Goal: Task Accomplishment & Management: Complete application form

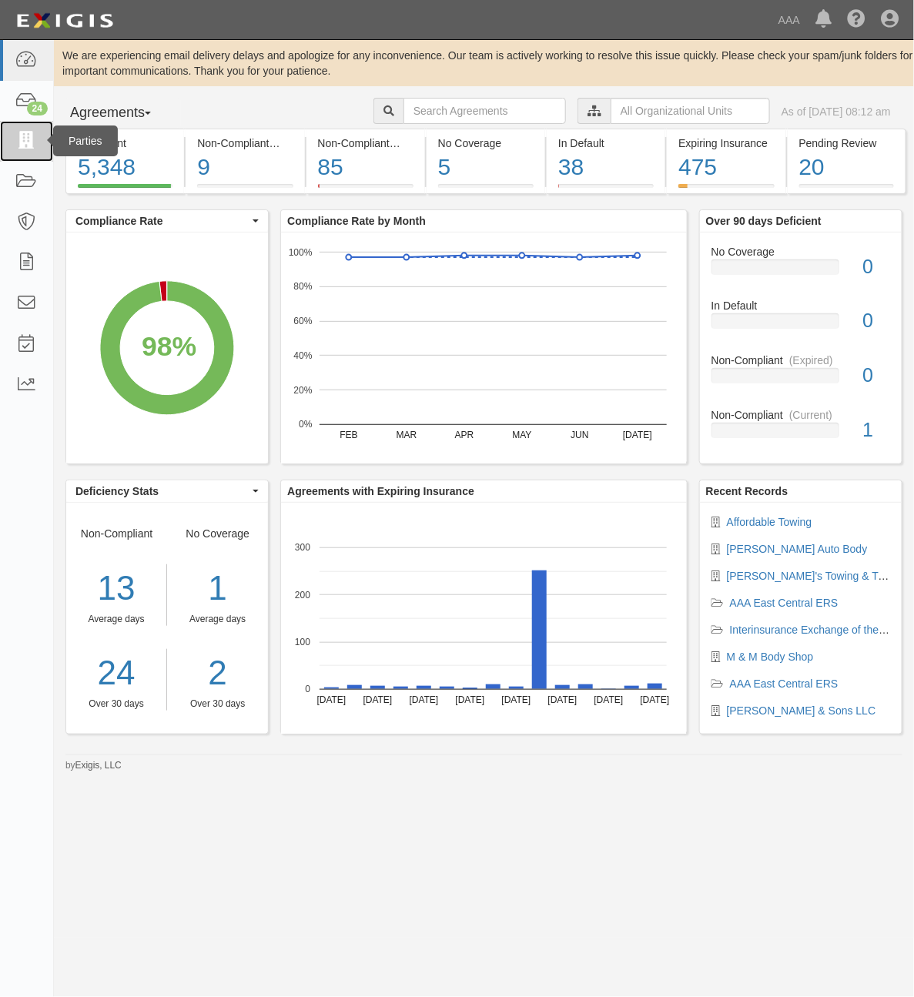
click at [35, 147] on icon at bounding box center [26, 141] width 22 height 18
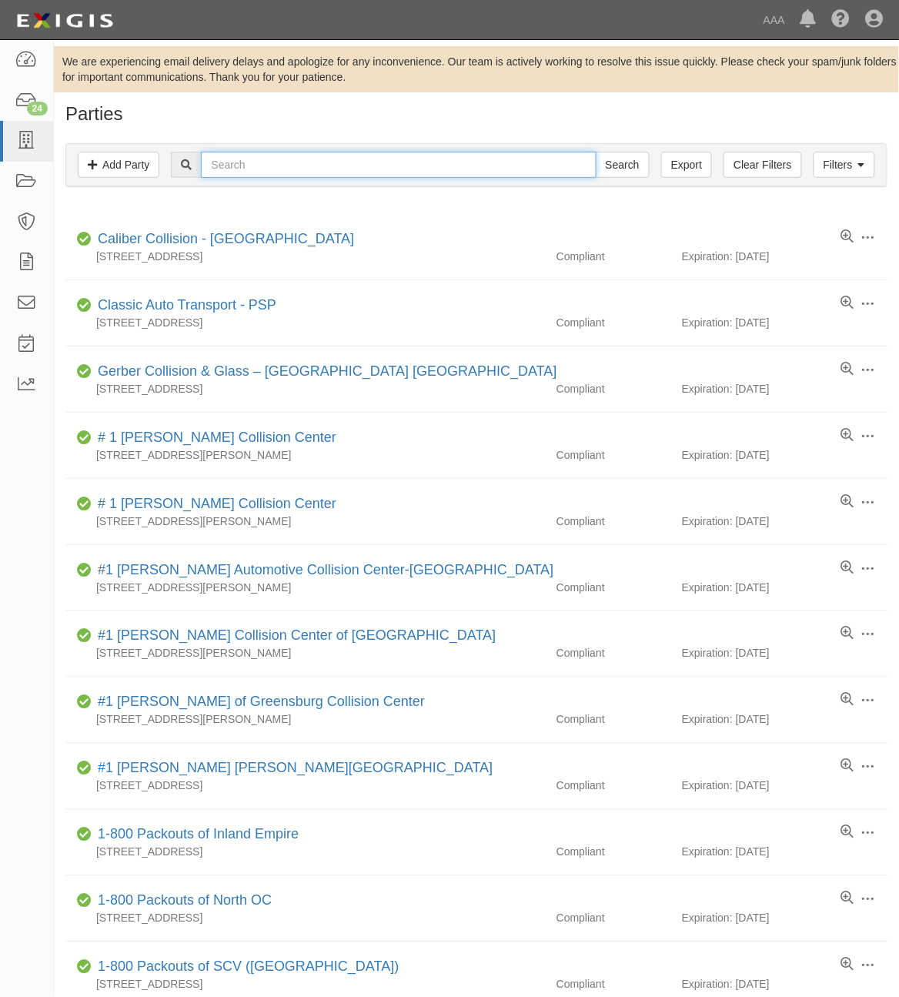
click at [382, 163] on input "text" at bounding box center [398, 165] width 395 height 26
paste input "19459"
type input "19459"
click at [621, 171] on input "Search" at bounding box center [623, 165] width 54 height 26
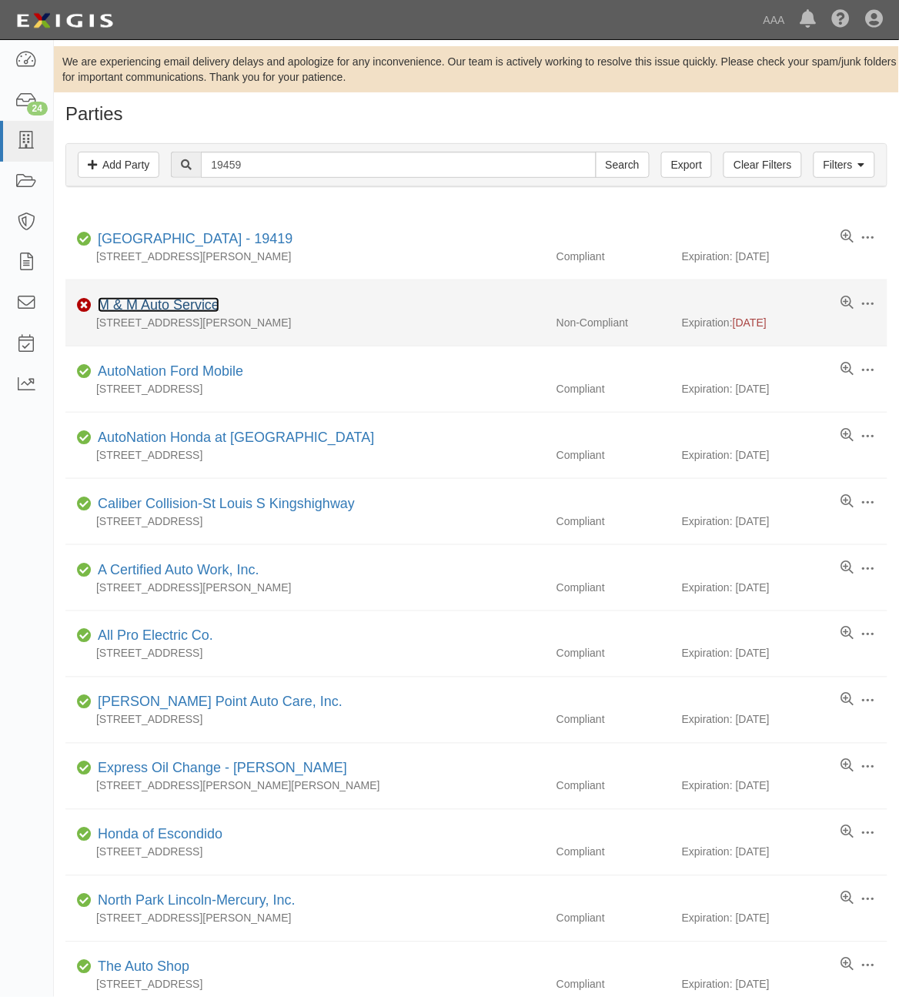
click at [172, 309] on link "M & M Auto Service" at bounding box center [159, 304] width 122 height 15
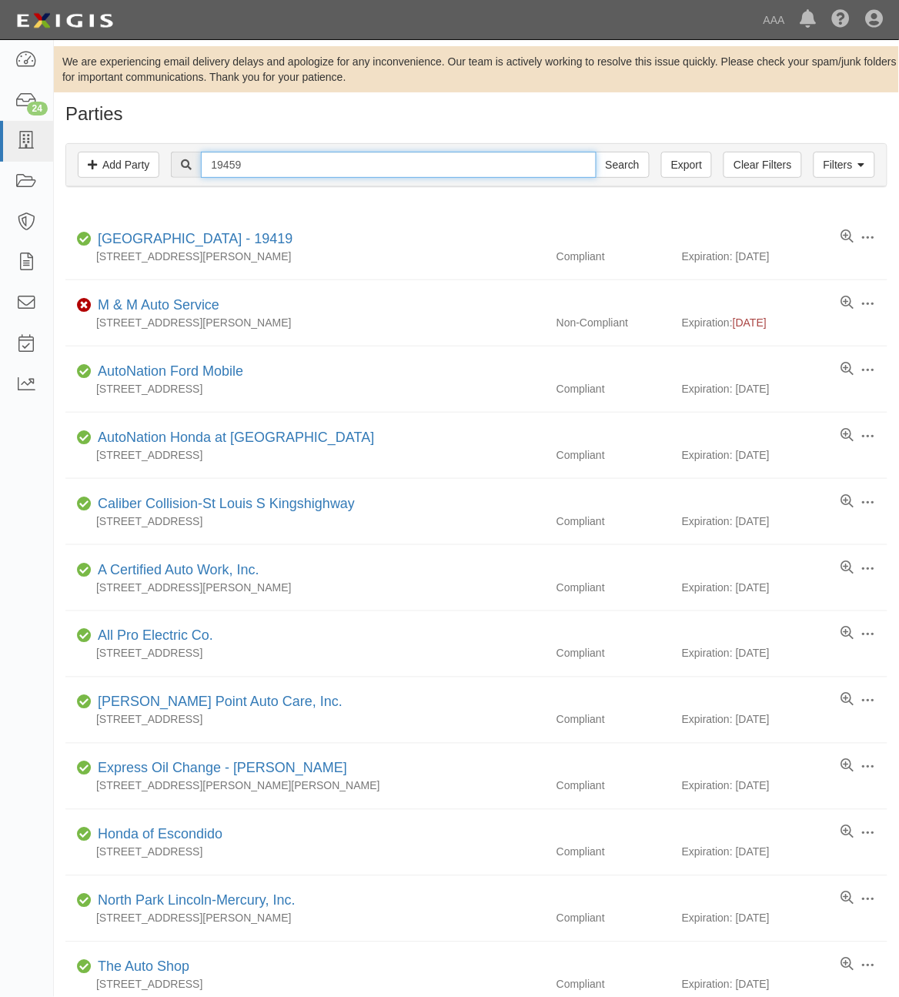
click at [281, 170] on input "19459" at bounding box center [398, 165] width 395 height 26
paste input "282885"
type input "282885"
click at [616, 163] on input "Search" at bounding box center [623, 165] width 54 height 26
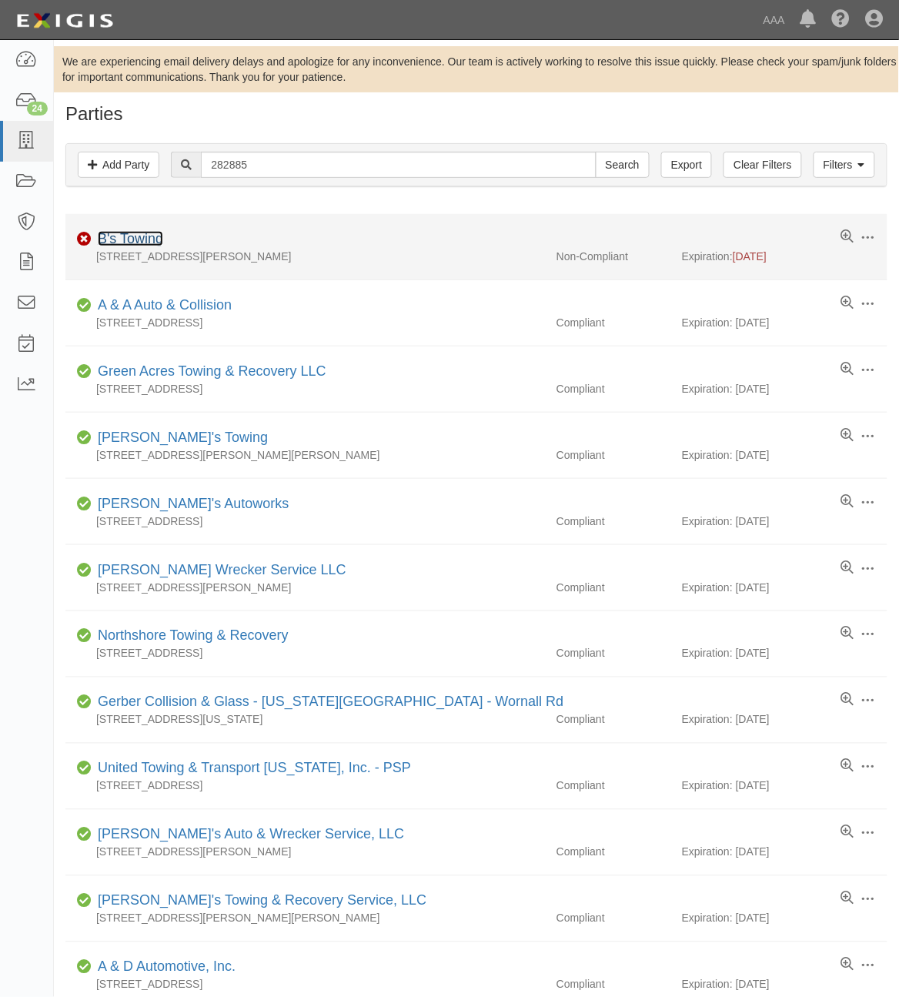
click at [150, 241] on link "B's Towing" at bounding box center [130, 238] width 65 height 15
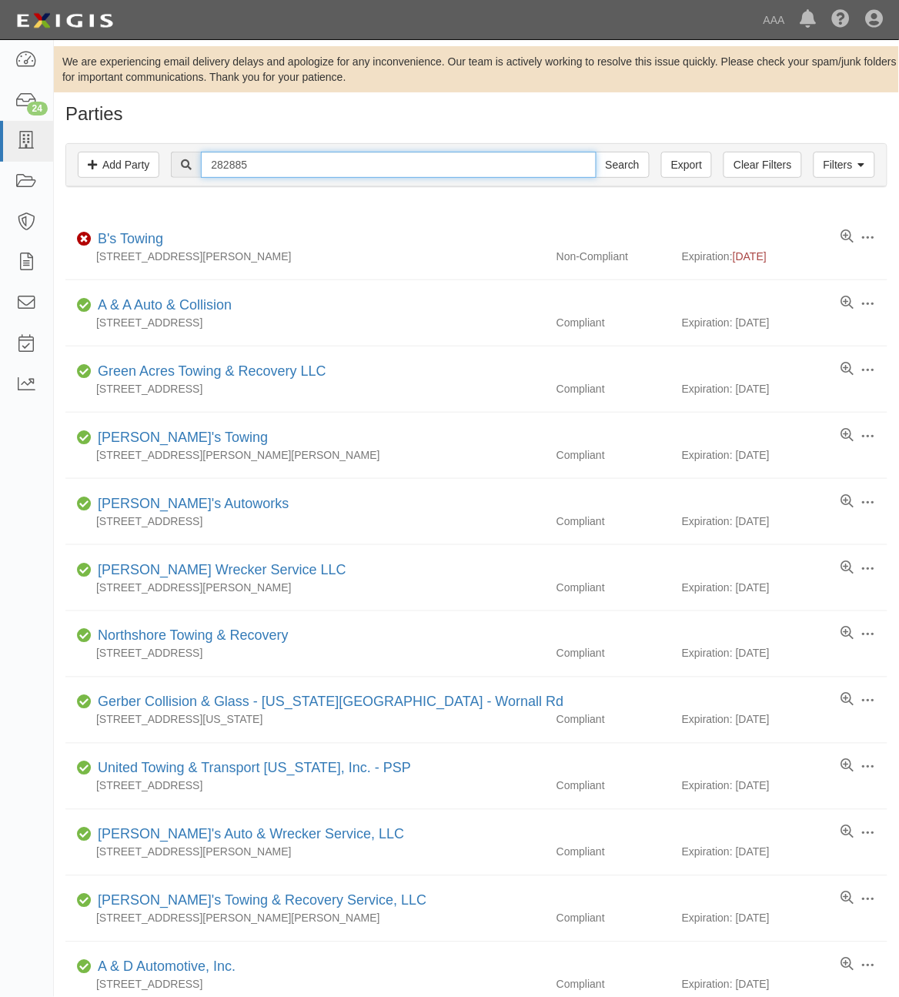
click at [229, 164] on input "282885" at bounding box center [398, 165] width 395 height 26
paste input "365834"
type input "365834"
click at [633, 168] on input "Search" at bounding box center [623, 165] width 54 height 26
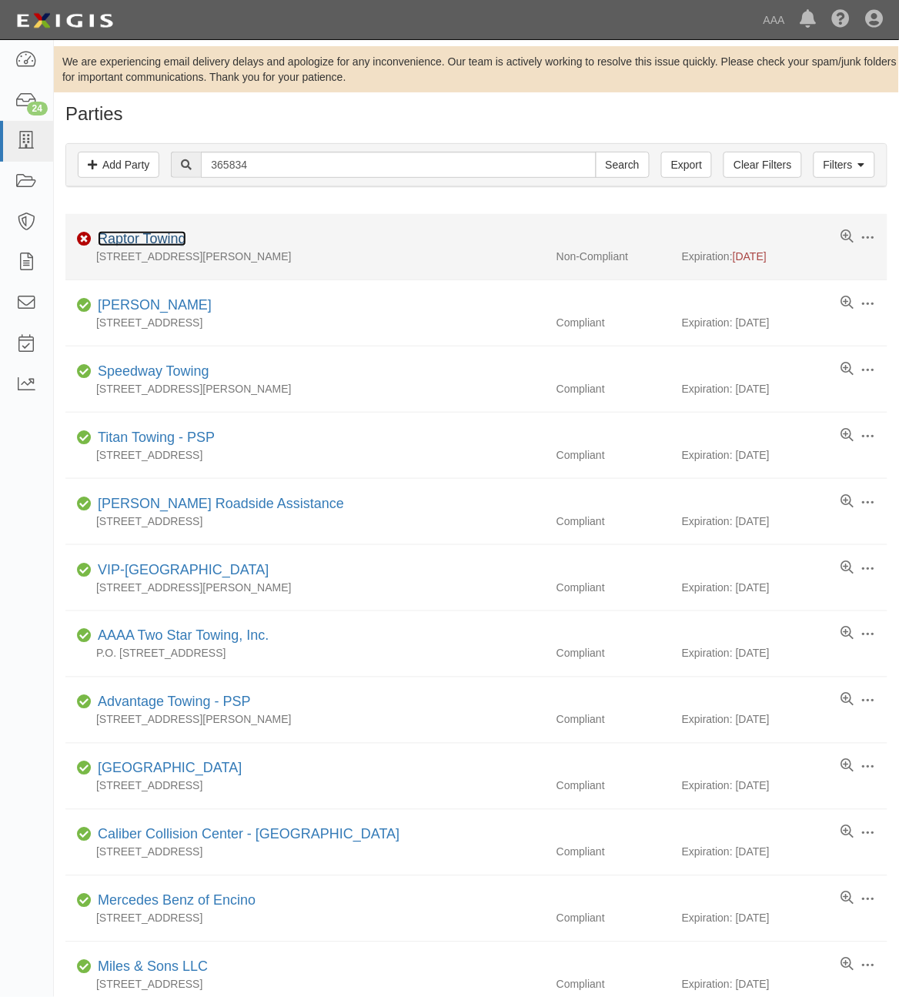
click at [170, 239] on link "Raptor Towing" at bounding box center [142, 238] width 89 height 15
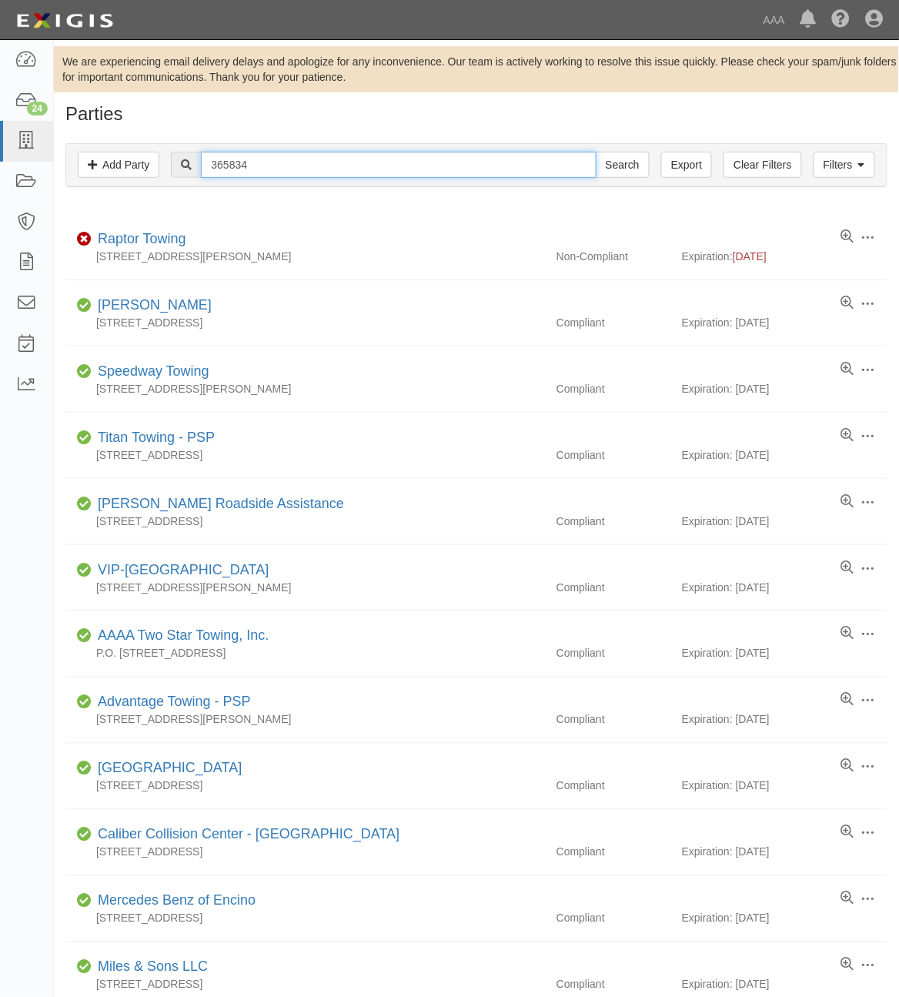
click at [252, 160] on input "365834" at bounding box center [398, 165] width 395 height 26
paste input "CC21705"
type input "CC217054"
click at [617, 163] on input "Search" at bounding box center [623, 165] width 54 height 26
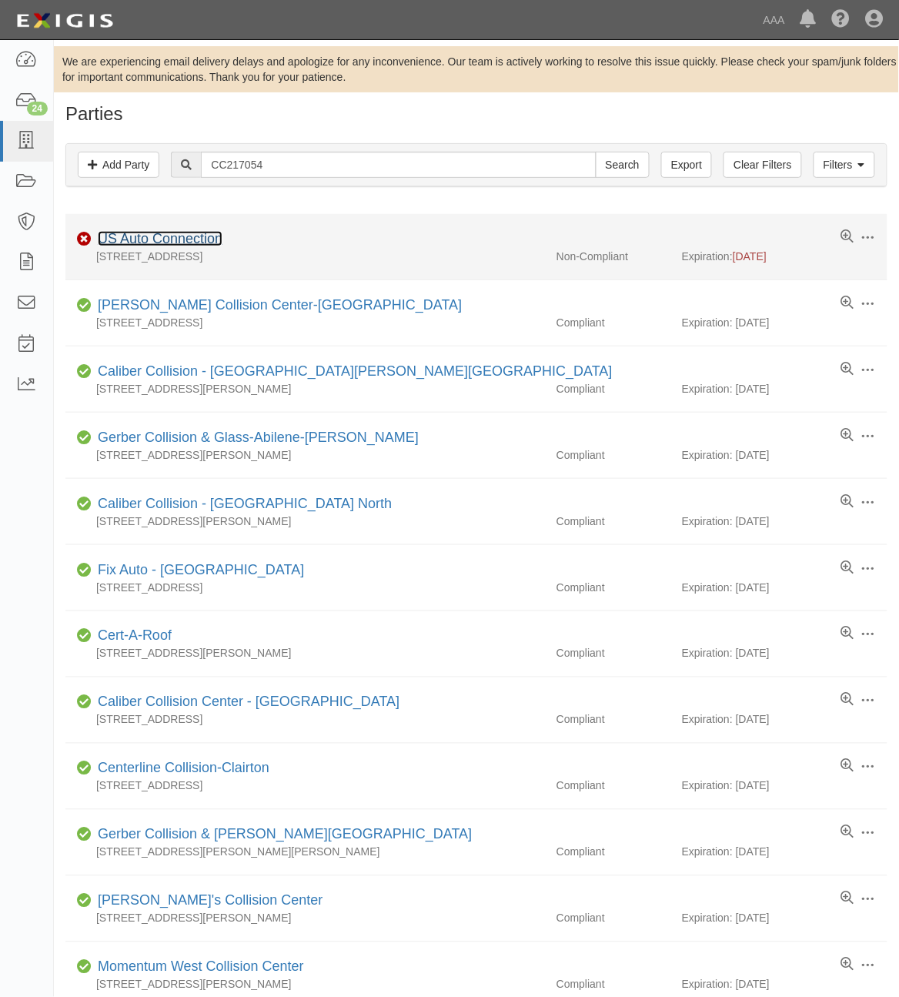
click at [201, 235] on link "US Auto Connection" at bounding box center [160, 238] width 125 height 15
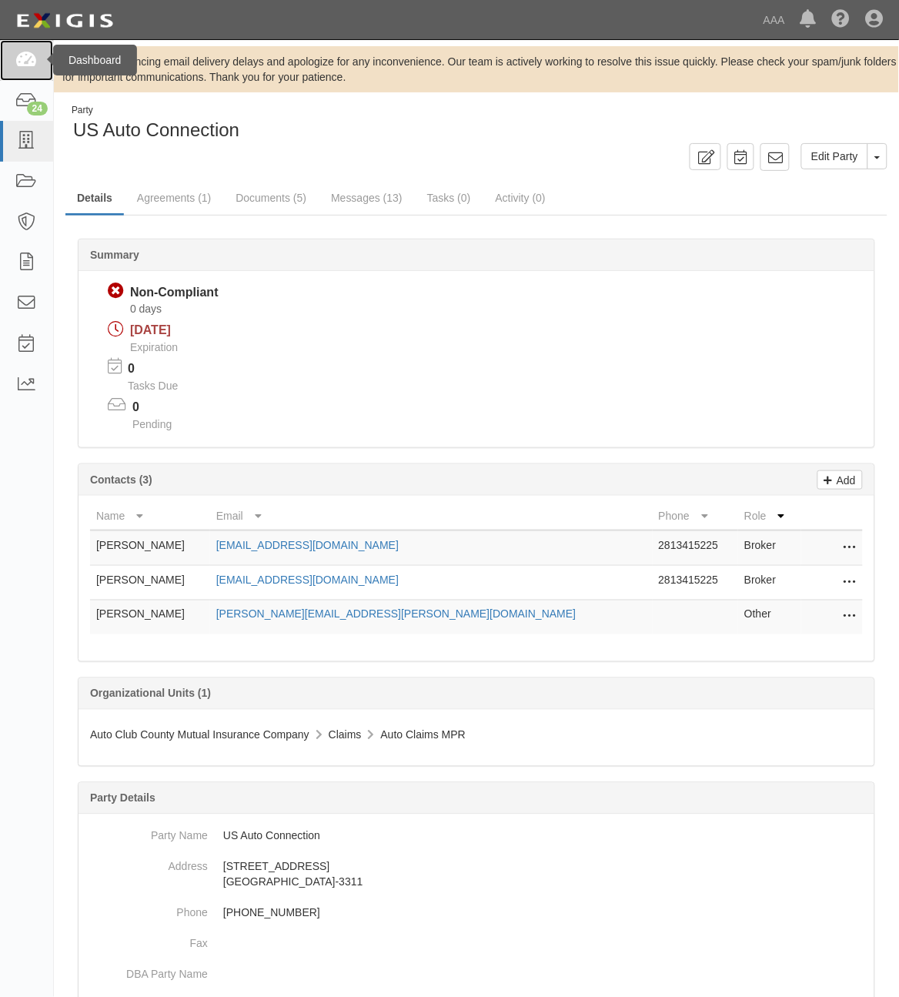
click at [27, 62] on icon at bounding box center [26, 61] width 22 height 18
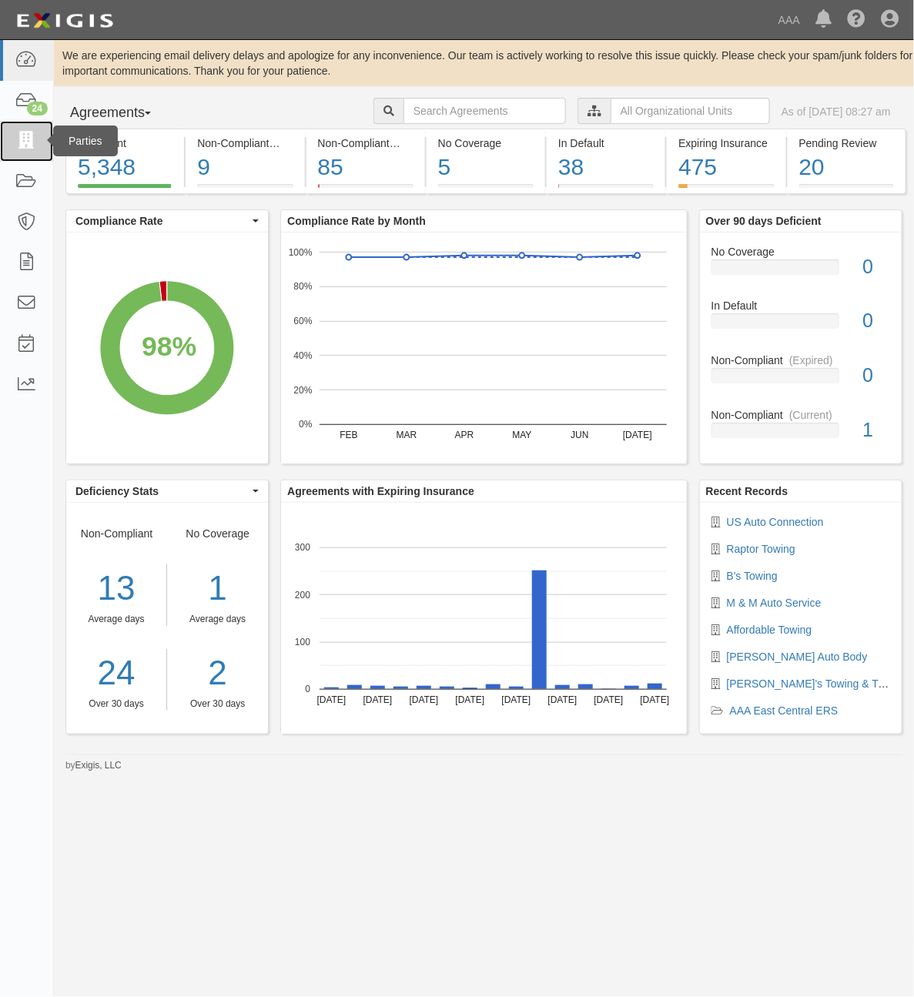
click at [22, 145] on icon at bounding box center [26, 141] width 22 height 18
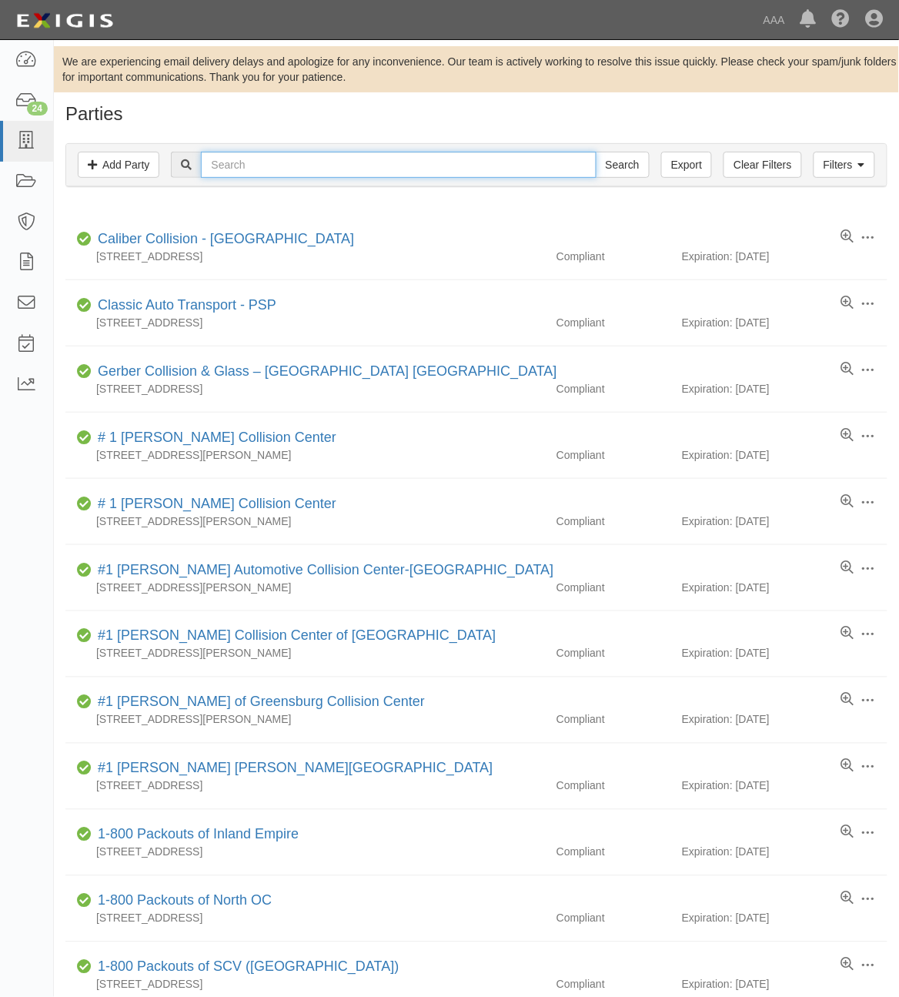
click at [420, 173] on input "text" at bounding box center [398, 165] width 395 height 26
type input "19946"
click at [596, 152] on input "Search" at bounding box center [623, 165] width 54 height 26
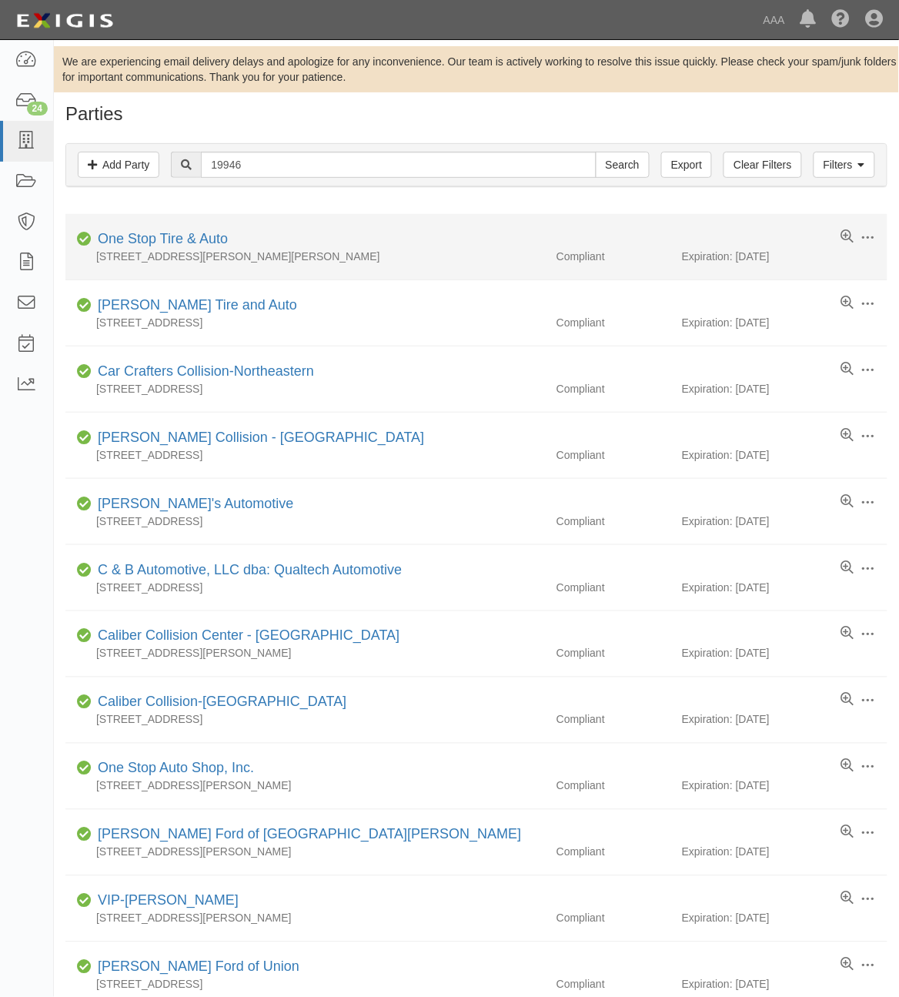
click at [190, 250] on div "[STREET_ADDRESS][PERSON_NAME][PERSON_NAME]" at bounding box center [305, 256] width 480 height 15
click at [189, 236] on link "One Stop Tire & Auto" at bounding box center [163, 238] width 130 height 15
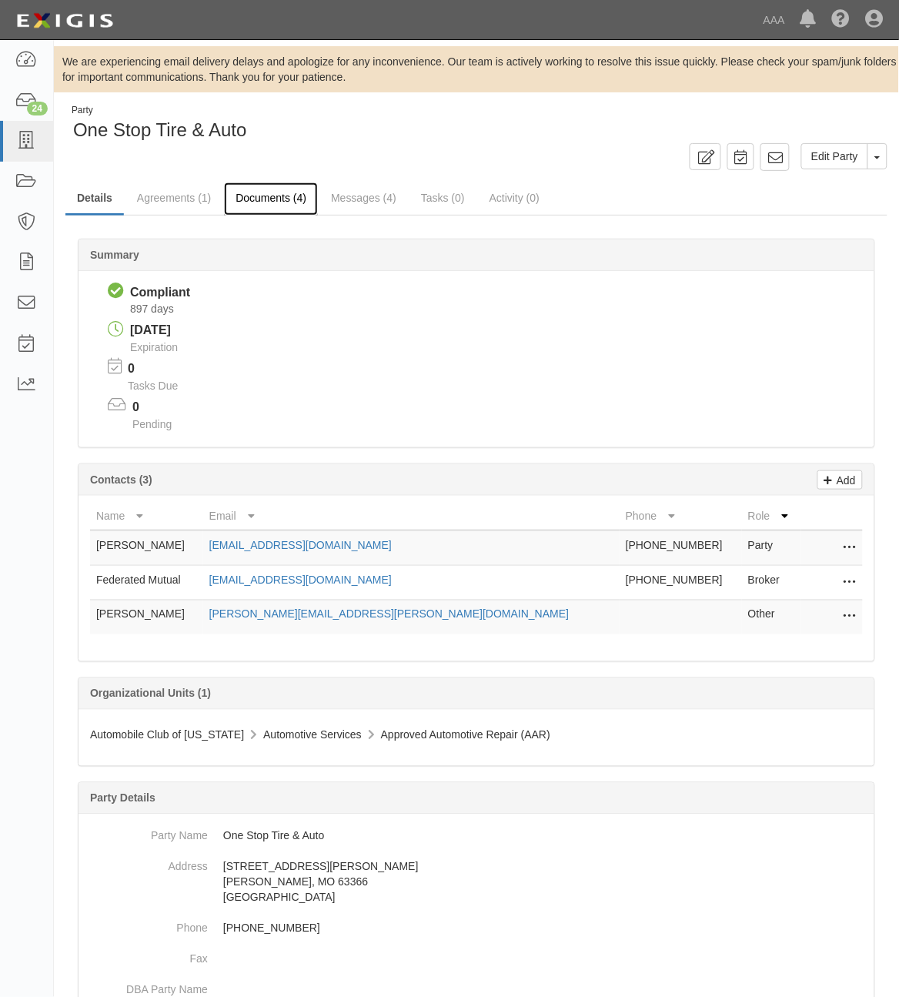
click at [266, 206] on link "Documents (4)" at bounding box center [271, 198] width 94 height 33
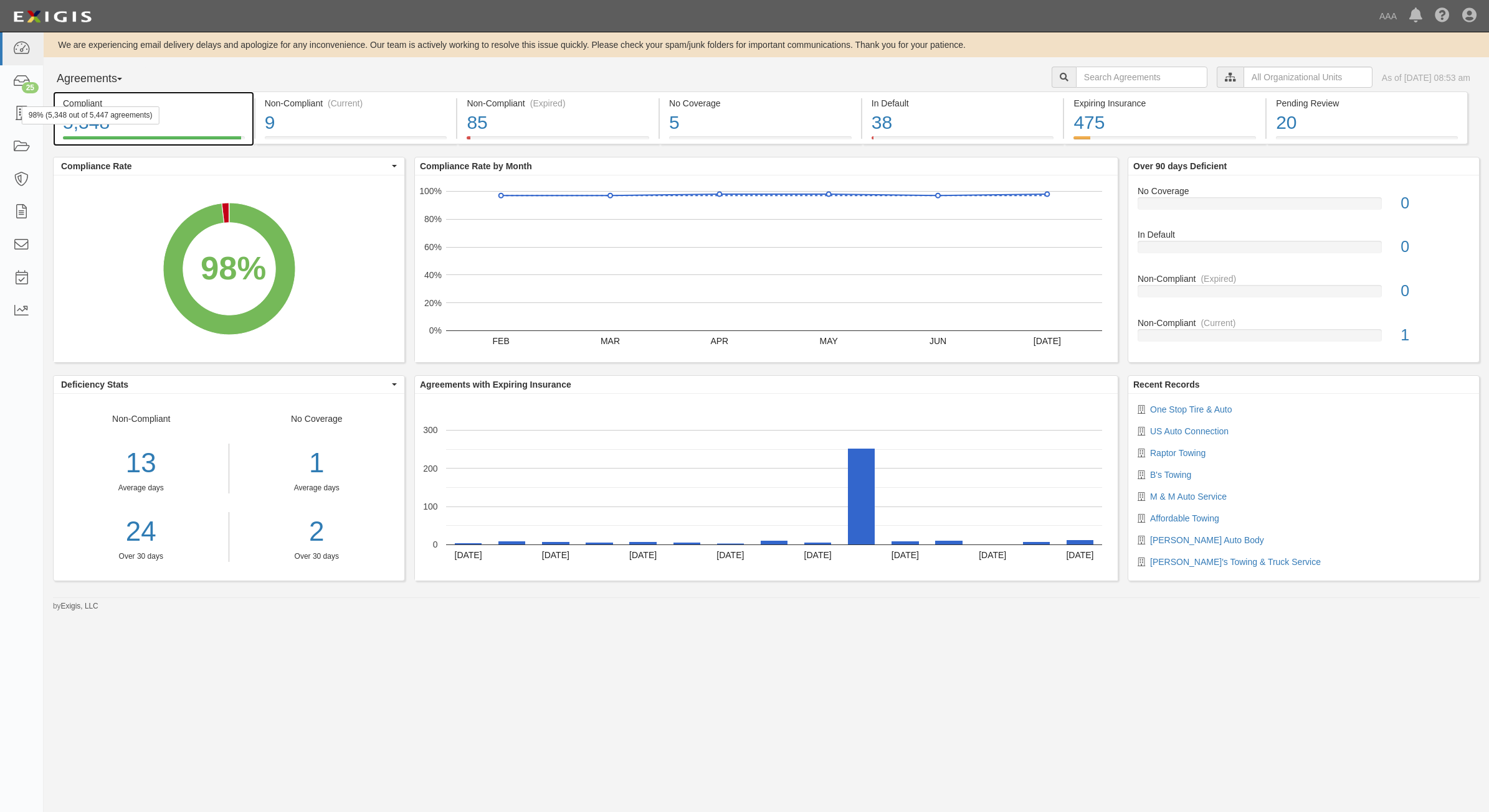
click at [22, 118] on div "98% (5,348 out of 5,447 agreements)" at bounding box center [91, 116] width 138 height 18
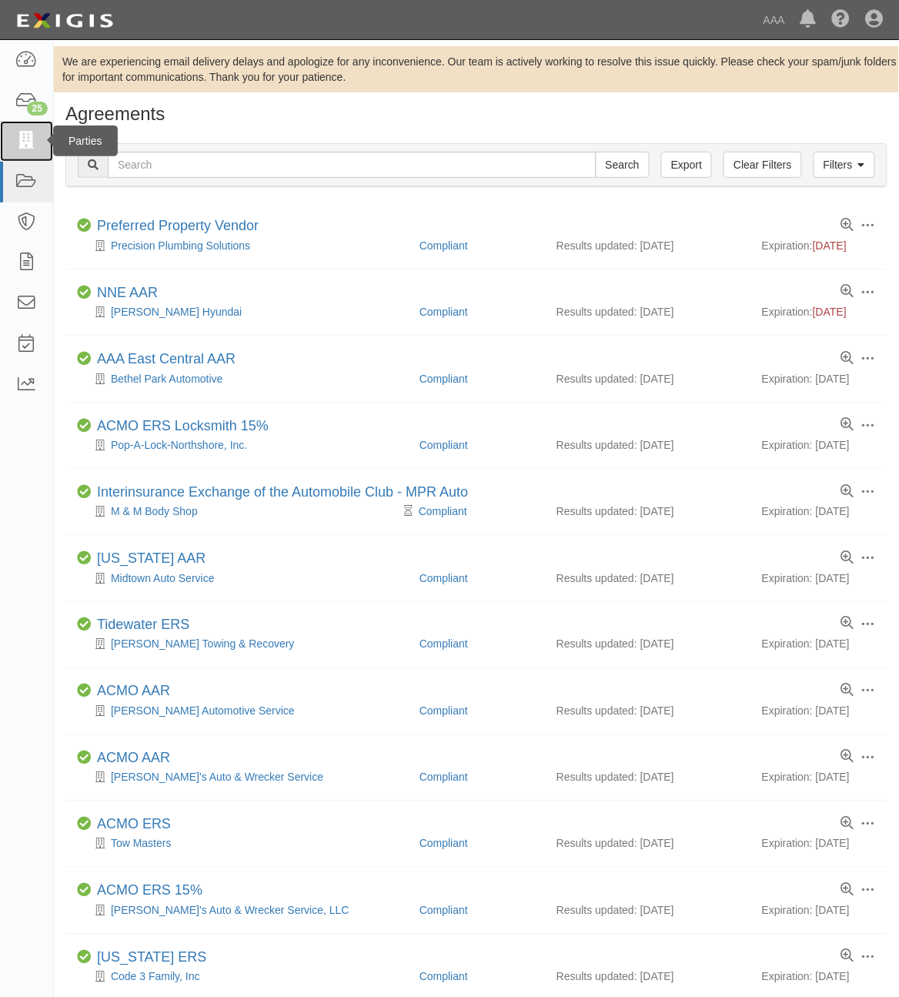
click at [32, 145] on icon at bounding box center [26, 141] width 22 height 18
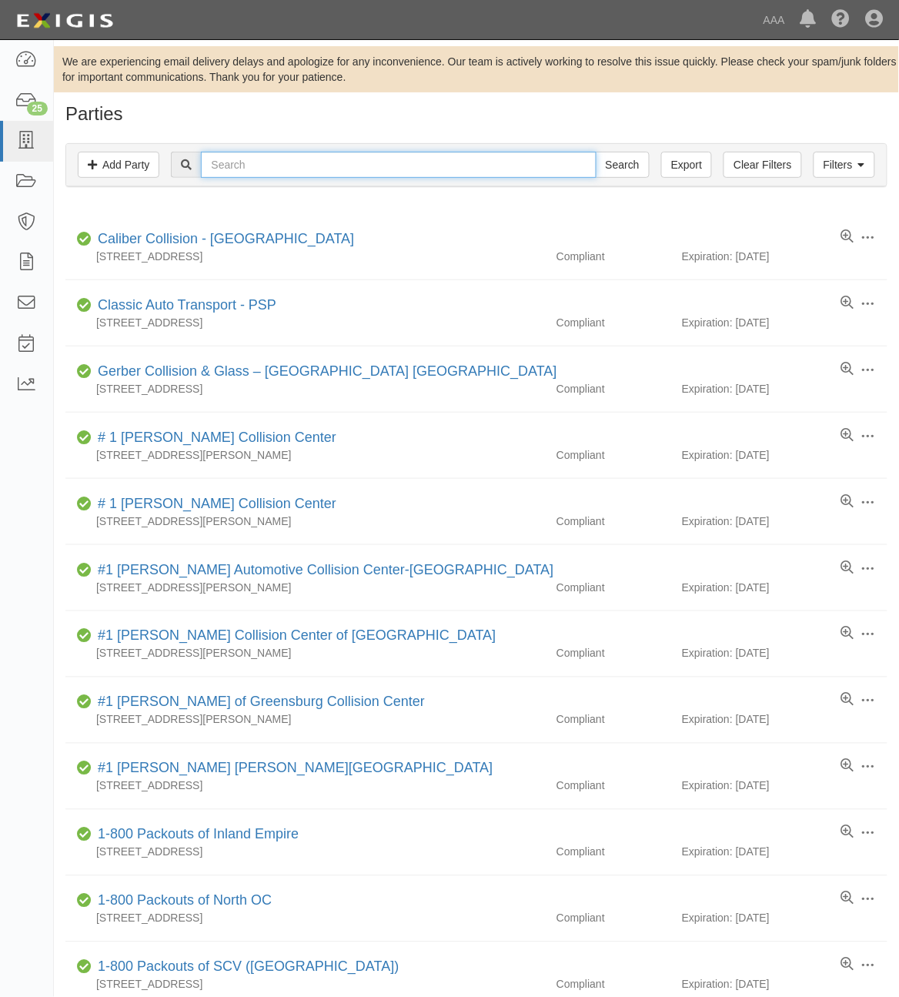
click at [390, 172] on input "text" at bounding box center [398, 165] width 395 height 26
type input "23494"
click at [596, 152] on input "Search" at bounding box center [623, 165] width 54 height 26
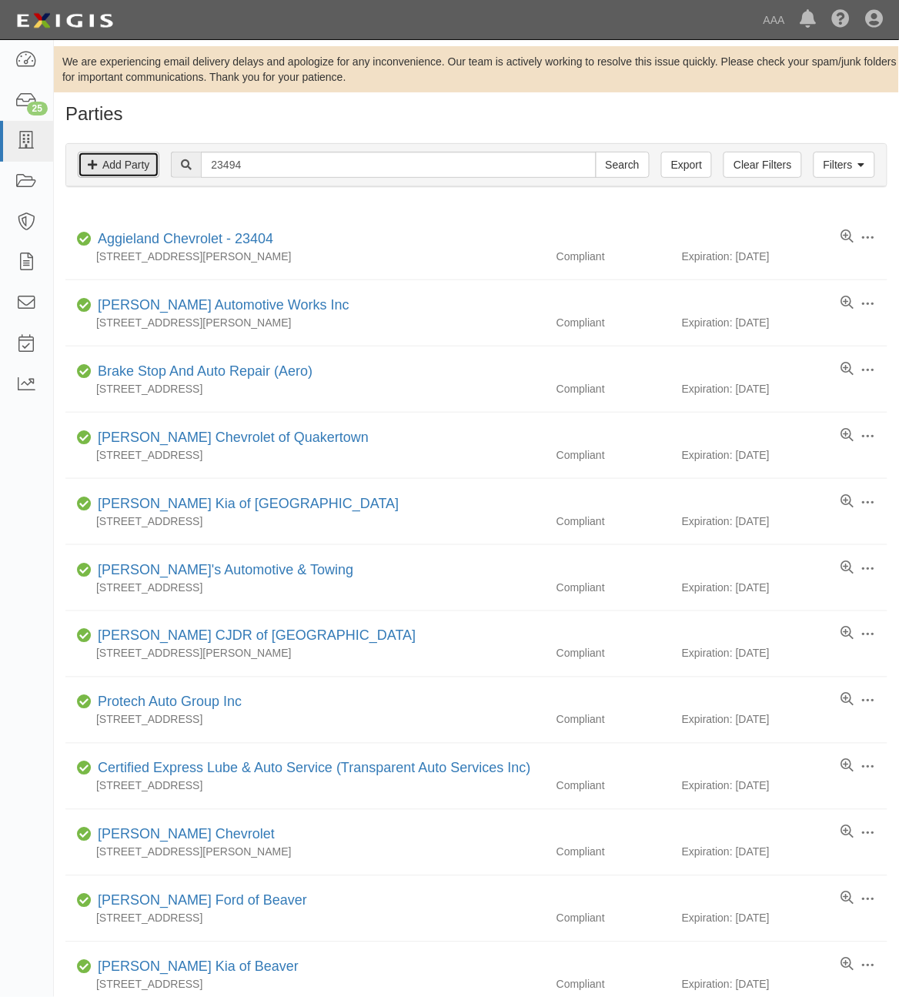
click at [140, 162] on link "Add Party" at bounding box center [119, 165] width 82 height 26
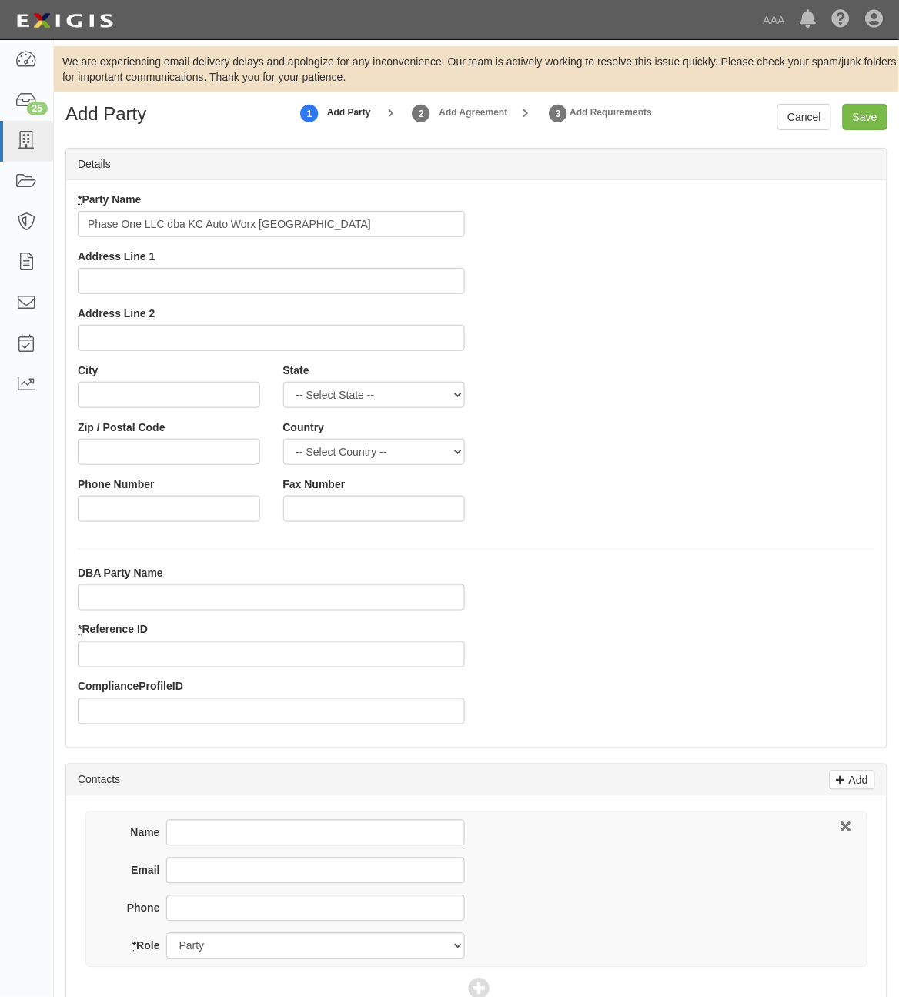
type input "Phase One LLC dba KC Auto Worx [GEOGRAPHIC_DATA]"
type input "1310 W 39th"
type input "Kansas City"
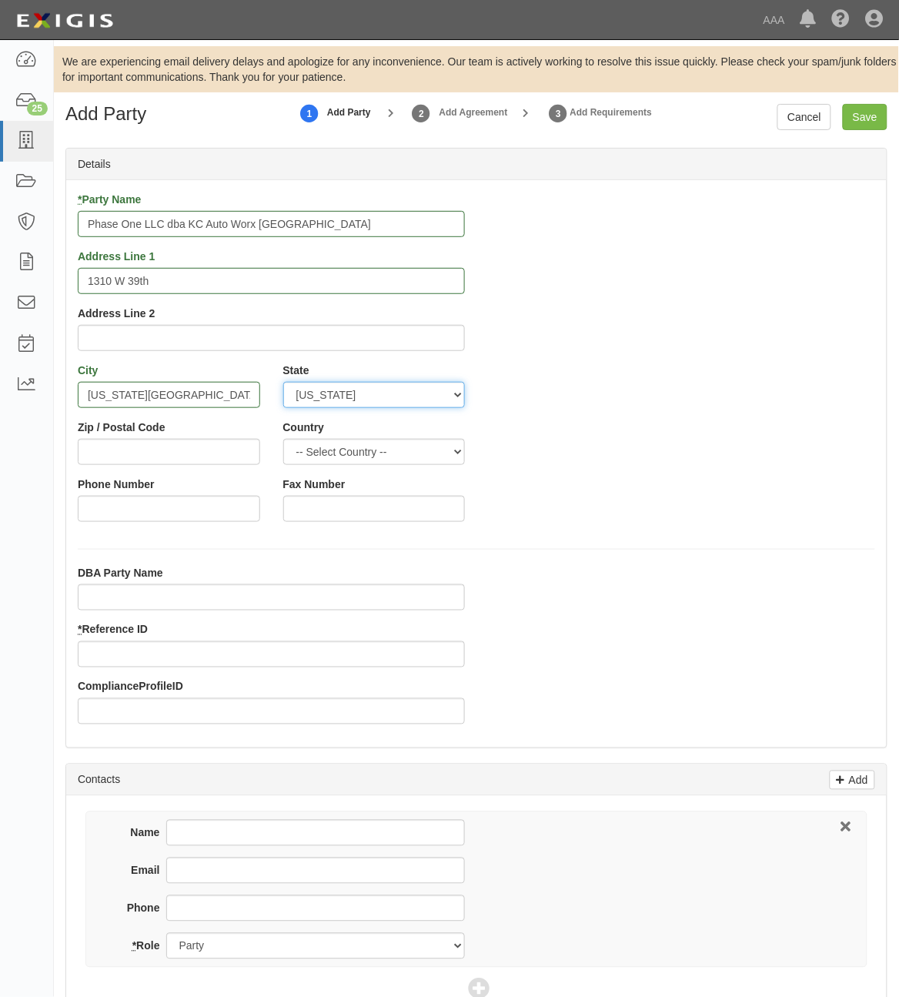
select select "MO"
type input "64111"
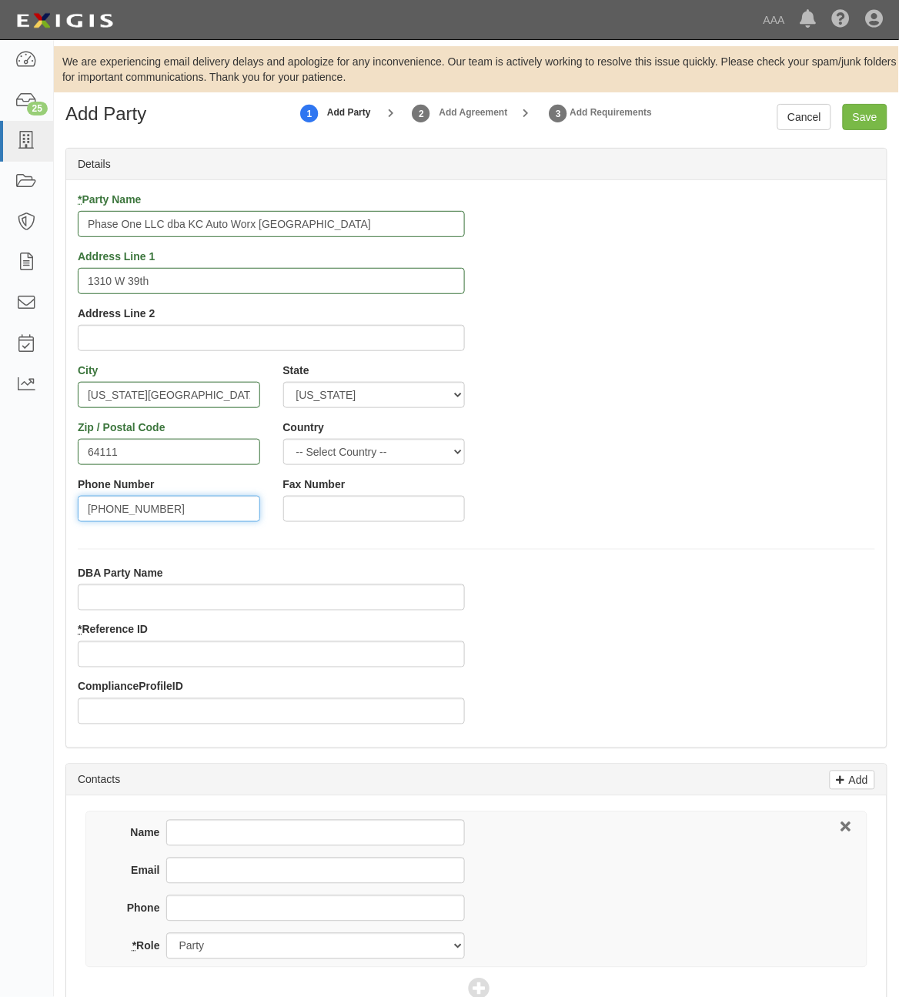
type input "816-552-5100"
type input "23494"
click at [375, 833] on input "Name" at bounding box center [315, 833] width 299 height 26
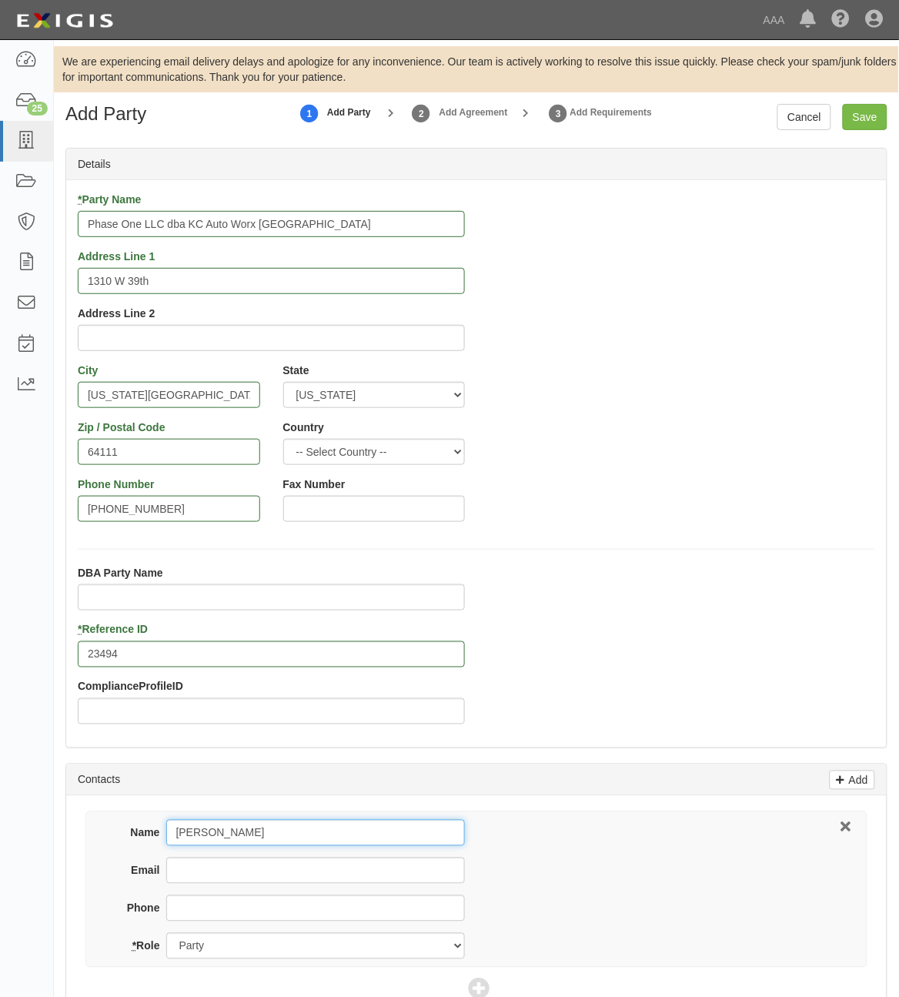
type input "Patrick Cox"
type input "kcautoworx@hotmail.com"
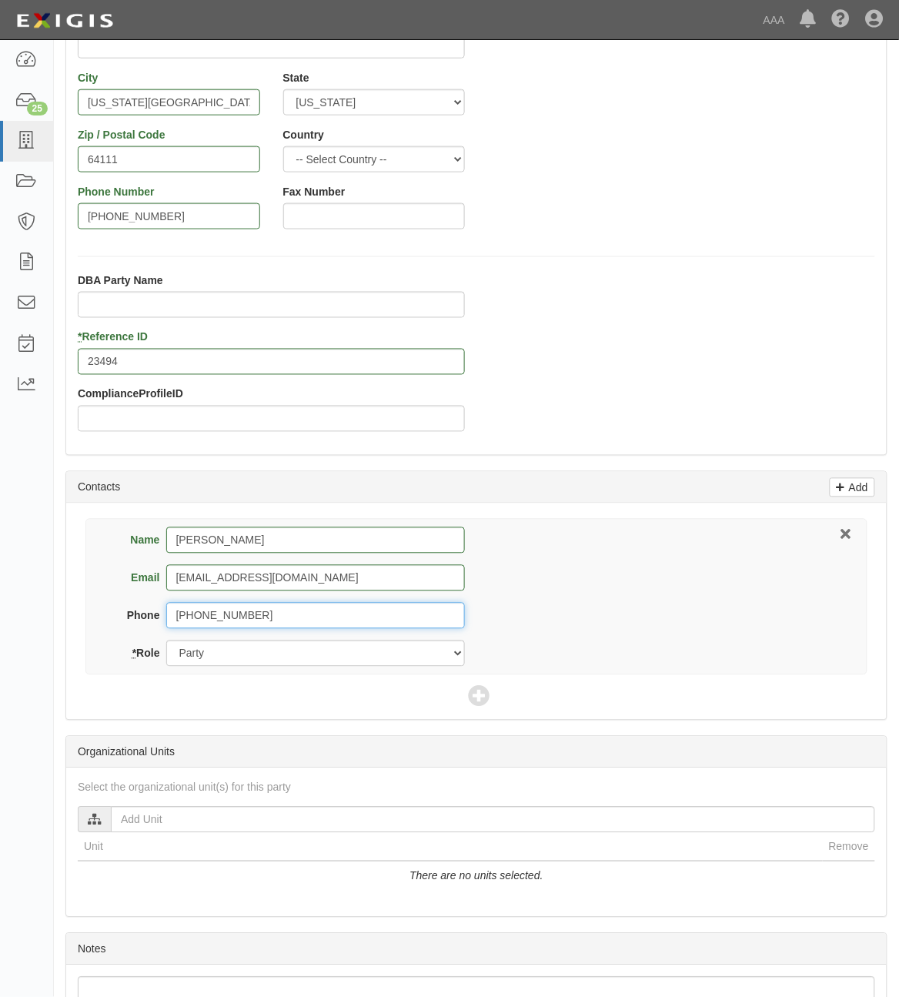
scroll to position [293, 0]
type input "816-552-5100"
click at [479, 690] on icon at bounding box center [480, 697] width 22 height 22
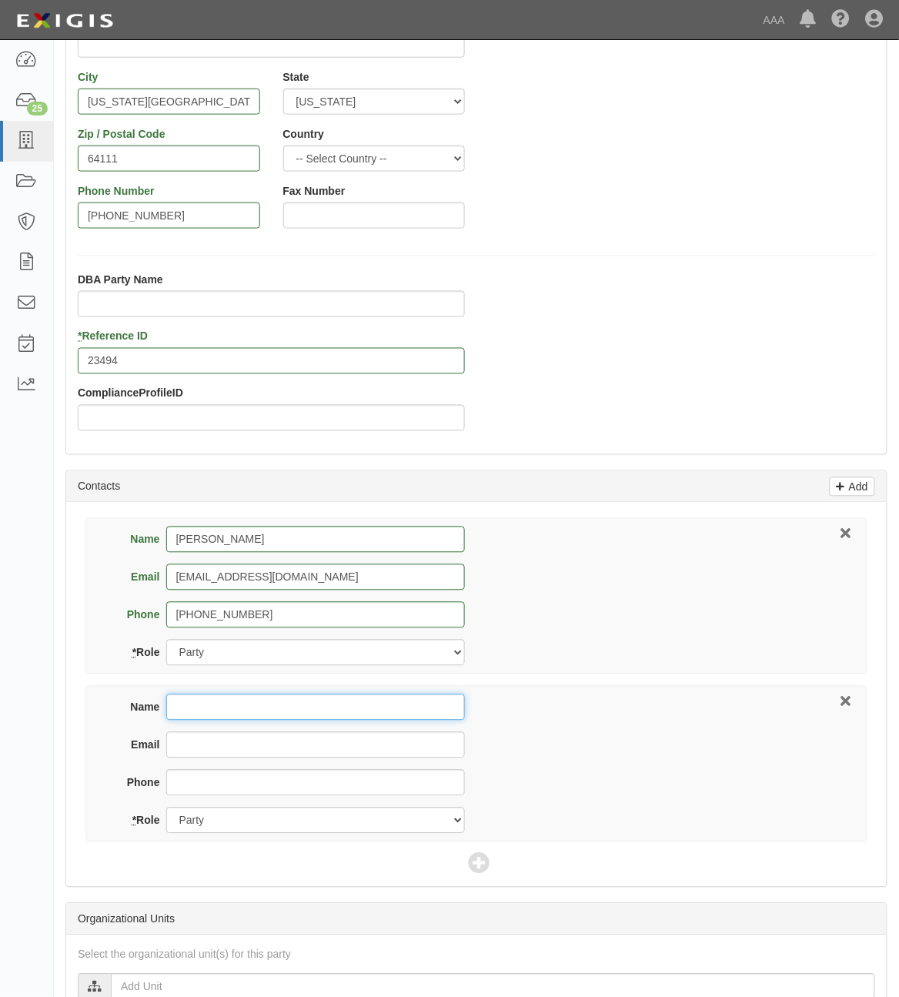
click at [281, 708] on input "Name" at bounding box center [315, 707] width 299 height 26
type input "Federated Mutual"
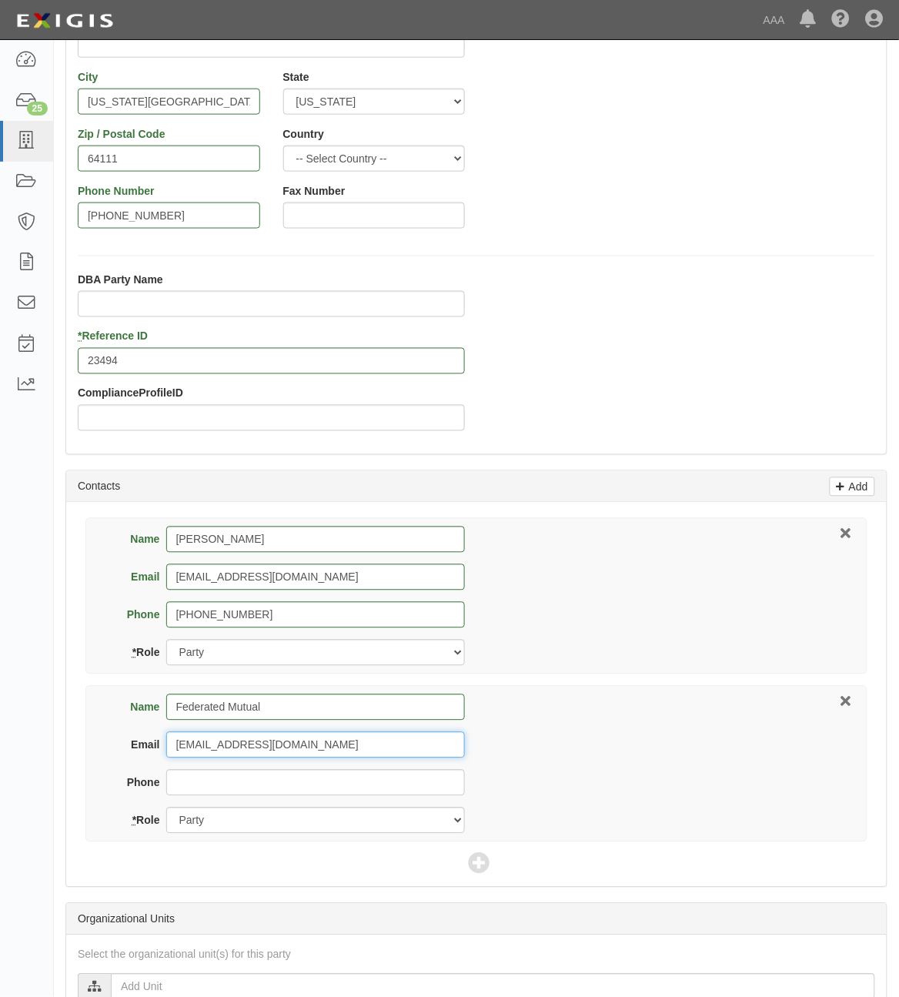
type input "clientcontactcenter@fedins.com"
type input "888-333-4949"
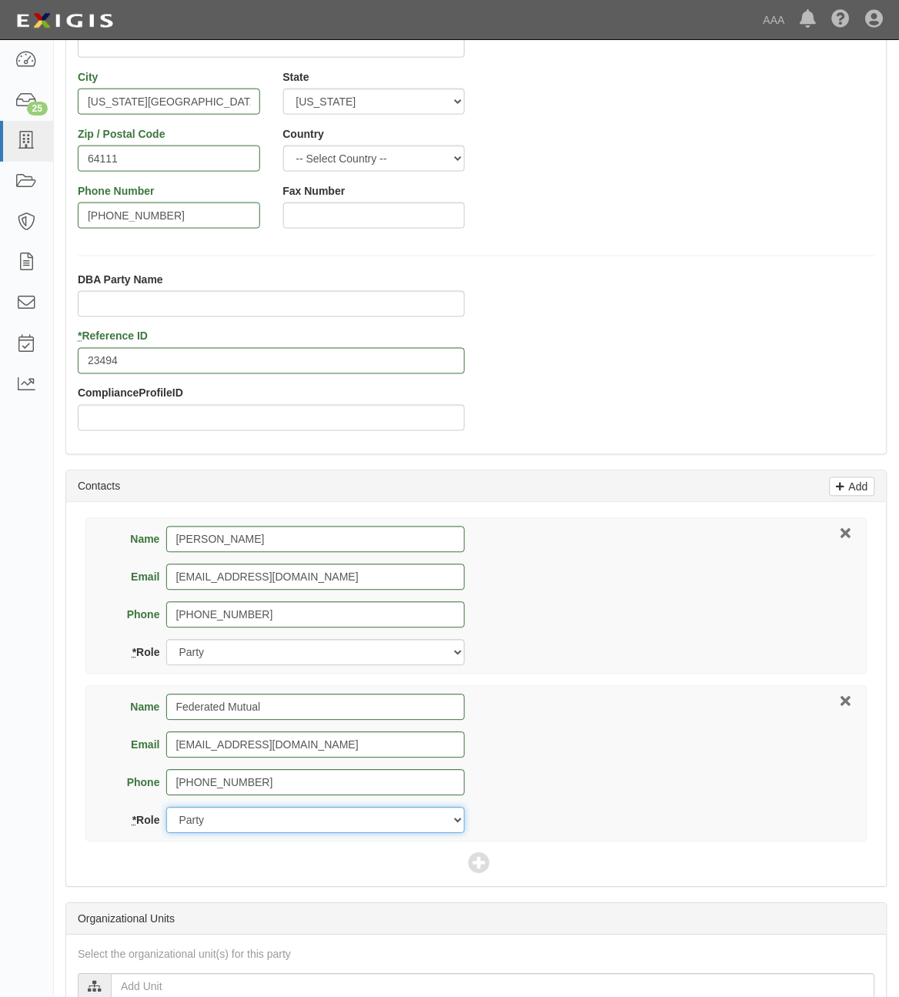
click at [327, 832] on select "Party Broker Other" at bounding box center [315, 820] width 299 height 26
select select "Broker"
click at [166, 809] on select "Party Broker Other" at bounding box center [315, 820] width 299 height 26
click at [478, 861] on icon at bounding box center [480, 865] width 22 height 22
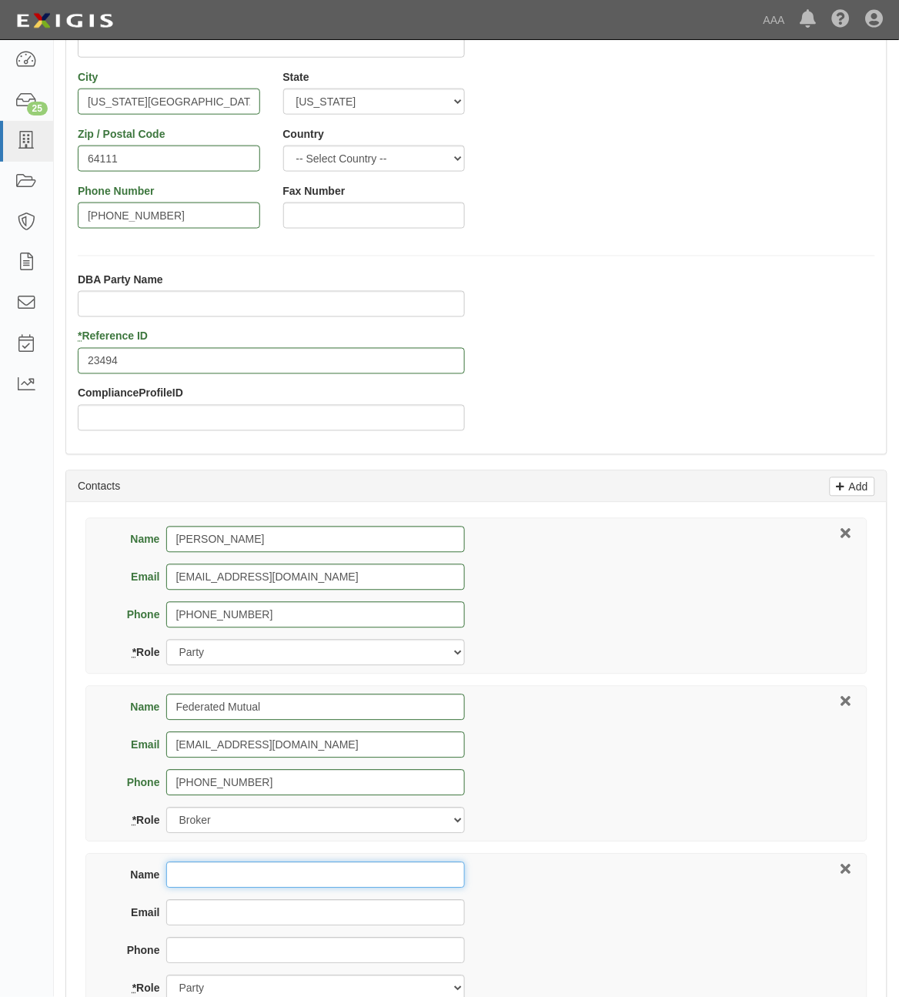
click at [344, 880] on input "Name" at bounding box center [315, 875] width 299 height 26
type input "Bob Kline"
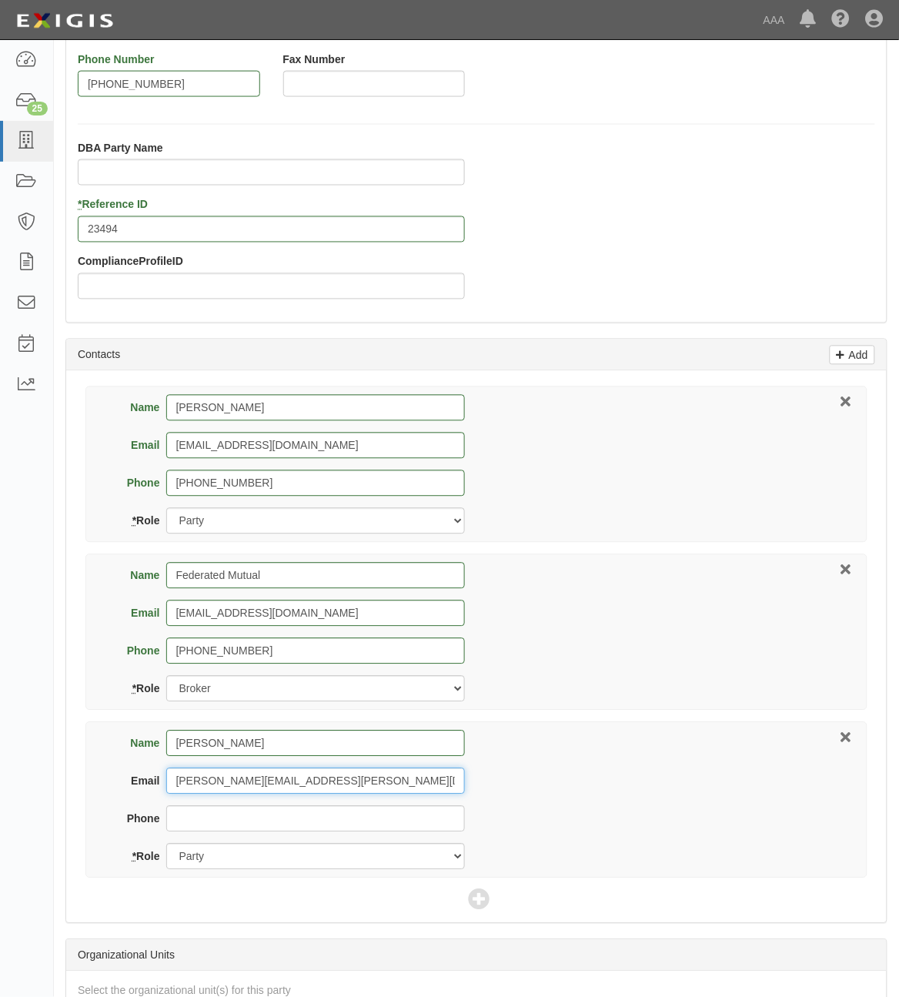
scroll to position [440, 0]
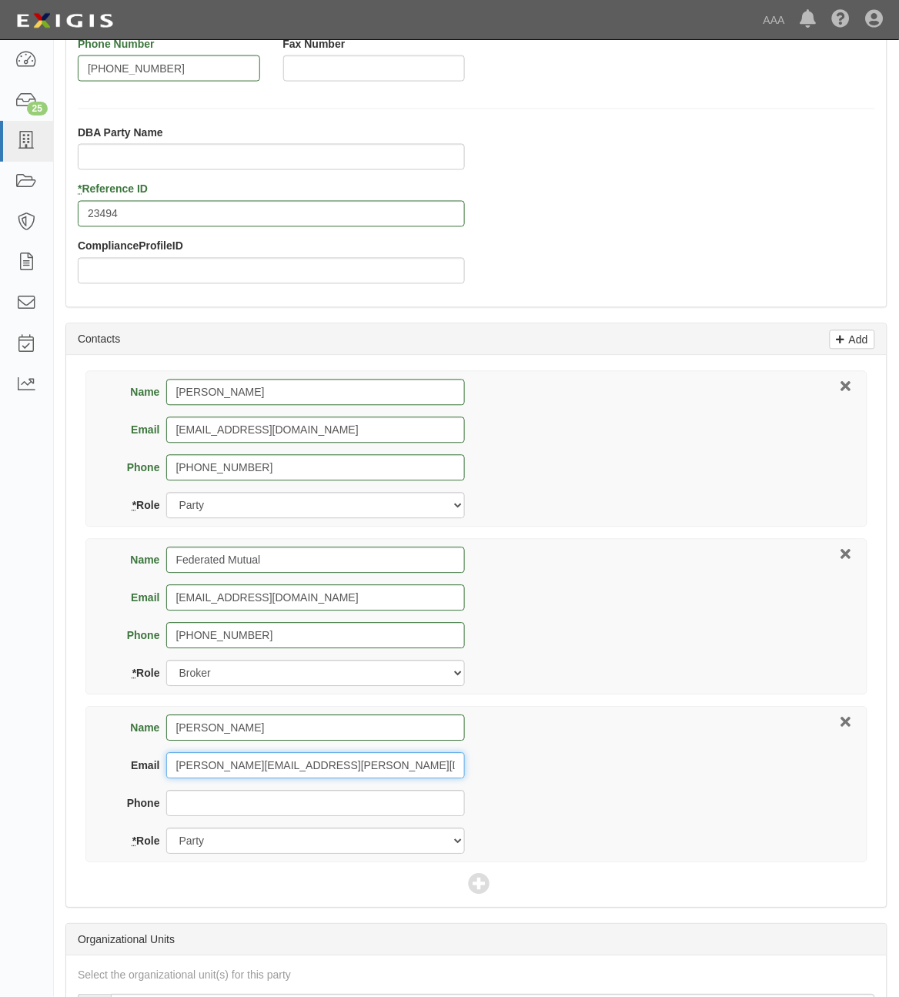
type input "kline.bob@ace.aaa.com"
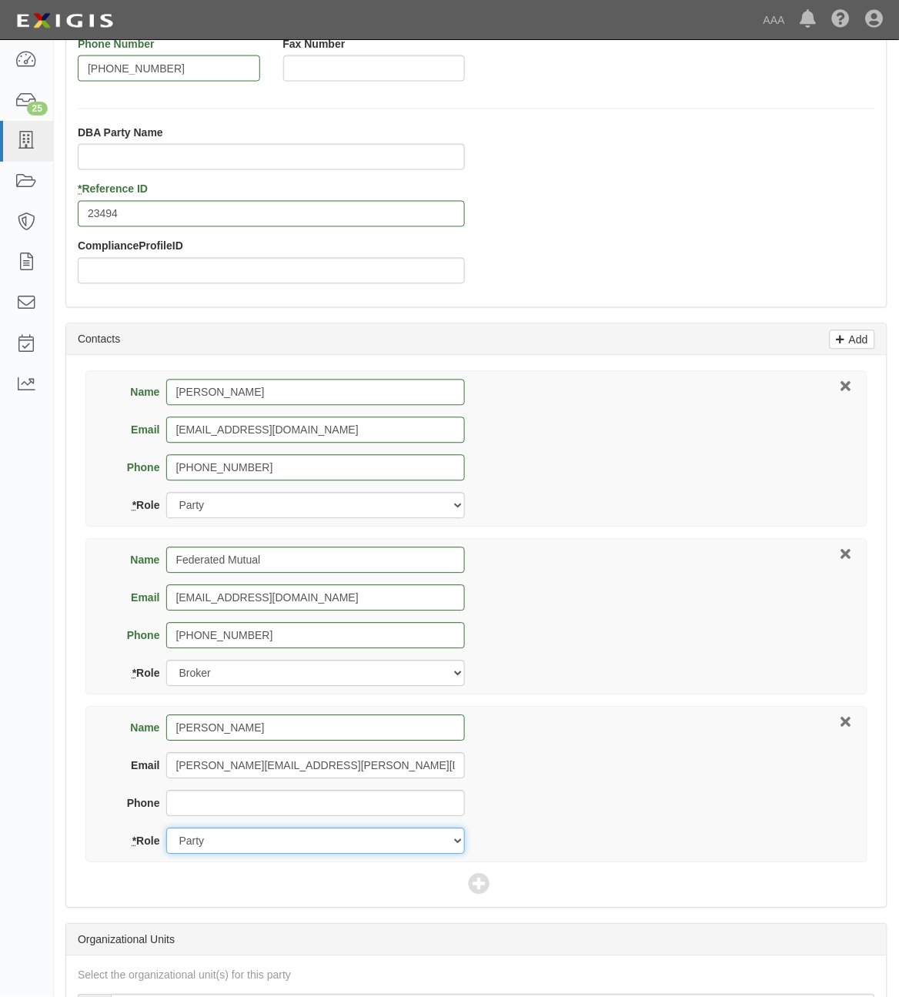
click at [312, 843] on select "Party Broker Other" at bounding box center [315, 841] width 299 height 26
select select "Other"
click at [166, 830] on select "Party Broker Other" at bounding box center [315, 841] width 299 height 26
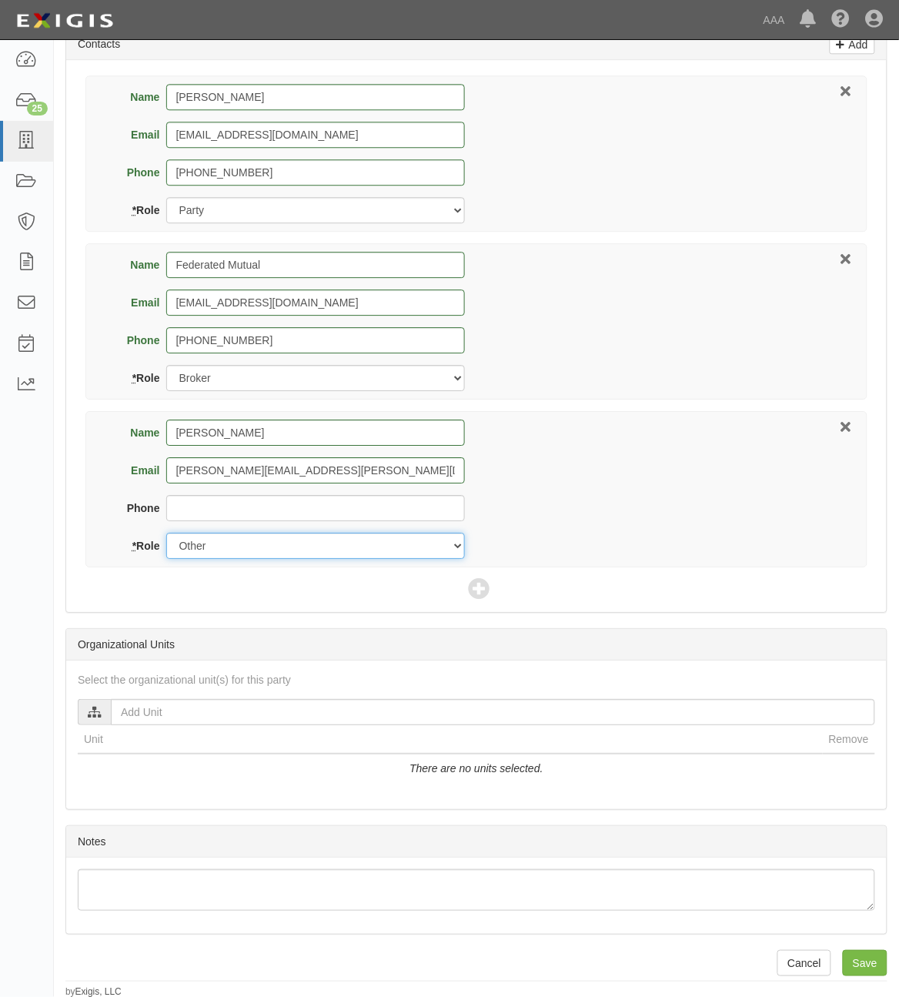
scroll to position [740, 0]
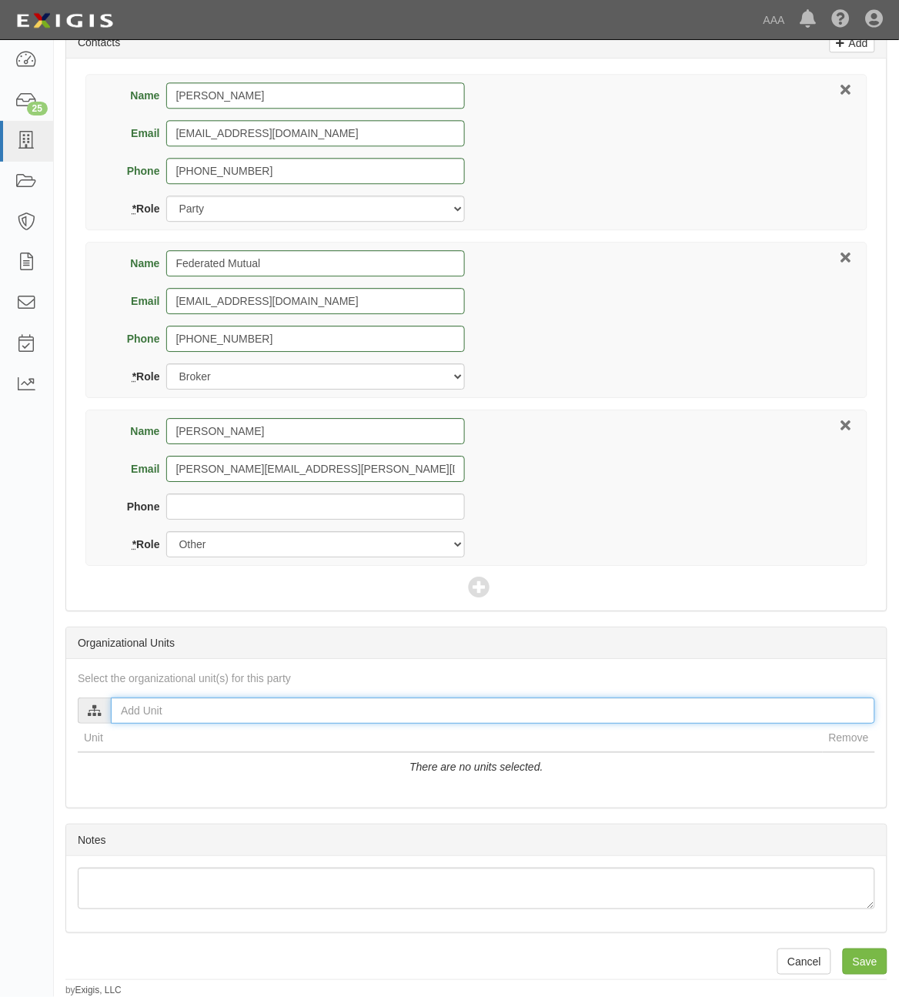
click at [566, 708] on input "text" at bounding box center [493, 710] width 764 height 26
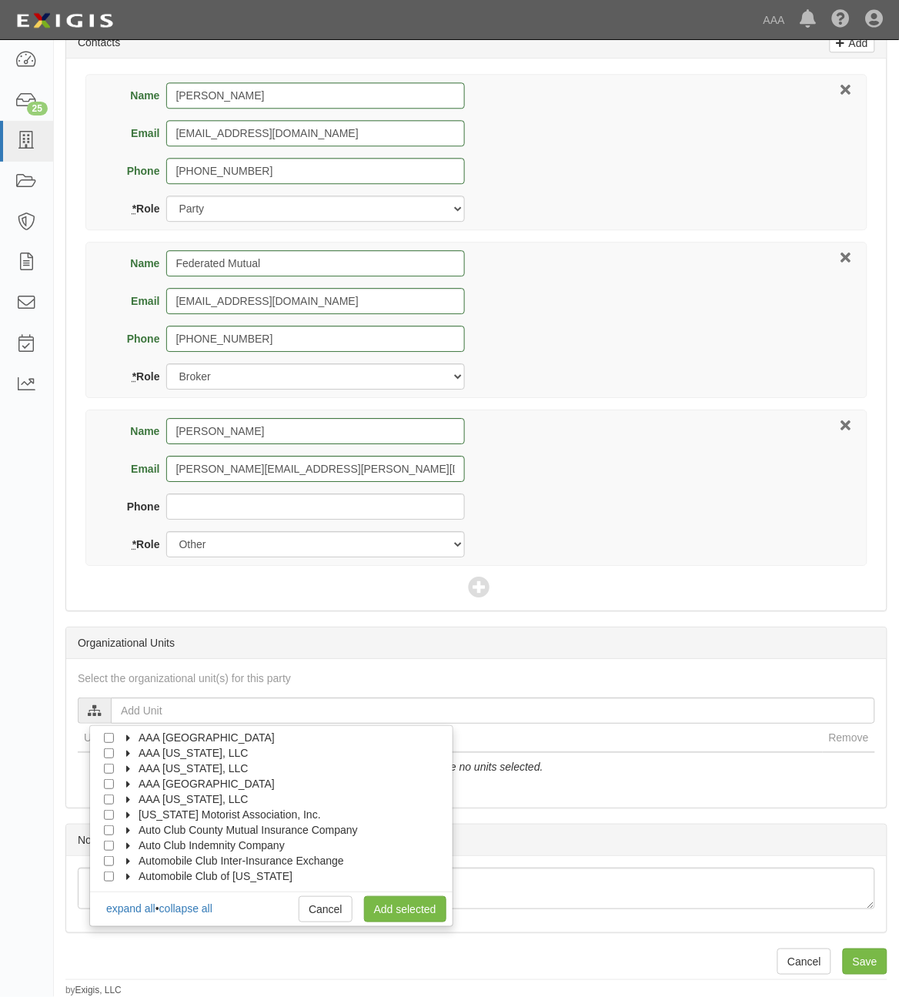
click at [128, 858] on icon at bounding box center [129, 861] width 11 height 7
click at [128, 858] on icon at bounding box center [128, 861] width 7 height 11
click at [128, 858] on icon at bounding box center [129, 861] width 11 height 7
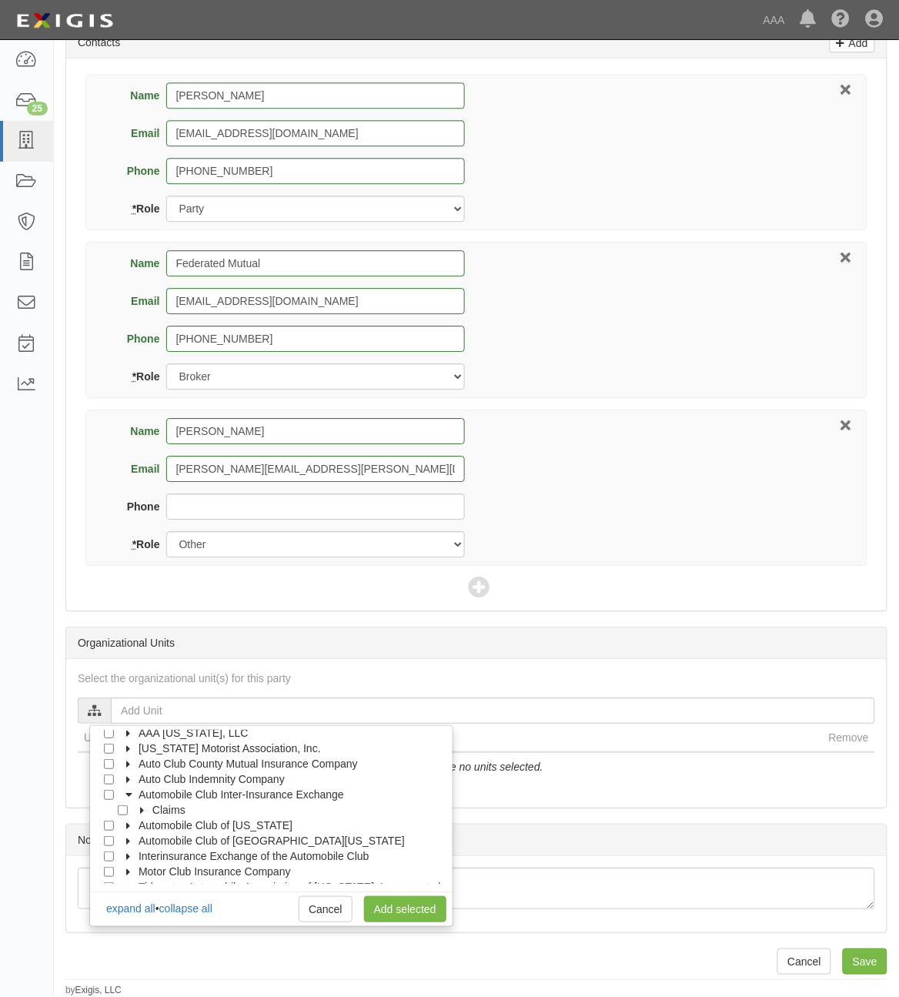
scroll to position [77, 0]
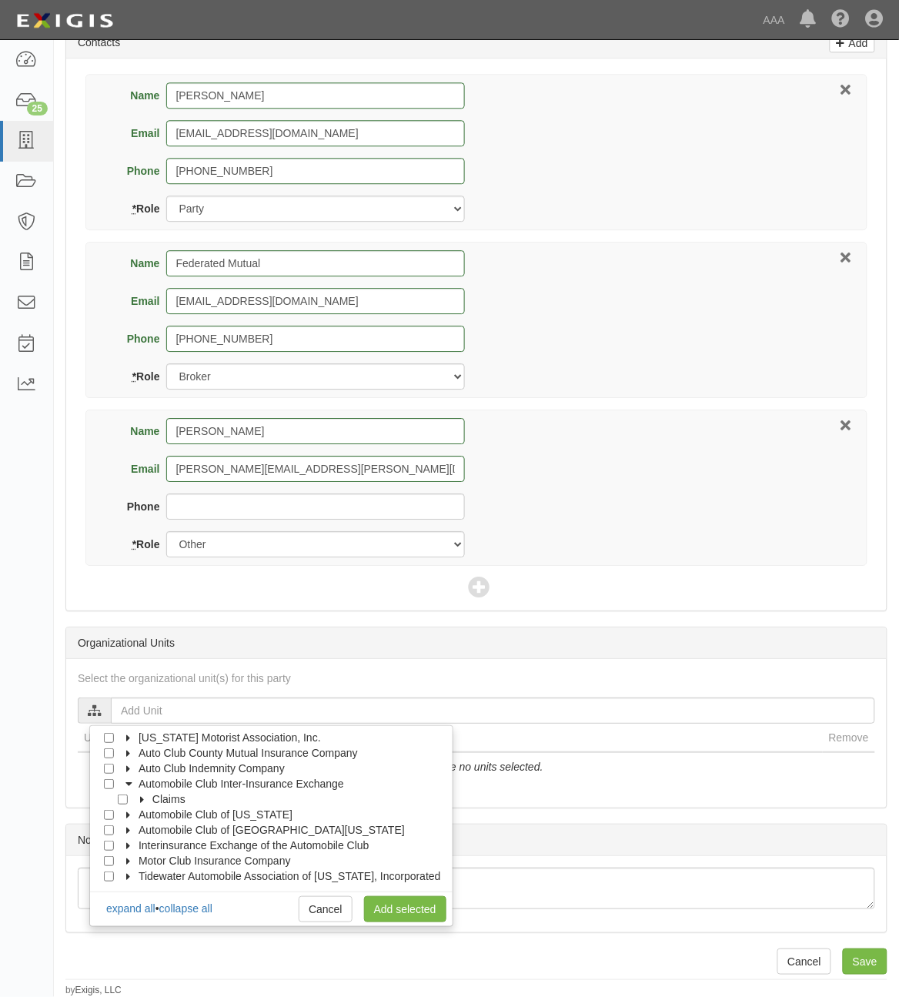
click at [128, 816] on icon at bounding box center [129, 815] width 11 height 7
click at [139, 835] on label "Automotive Services" at bounding box center [192, 829] width 118 height 15
click at [137, 864] on input "Approved Automotive Repair (AAR)" at bounding box center [137, 861] width 10 height 10
checkbox input "true"
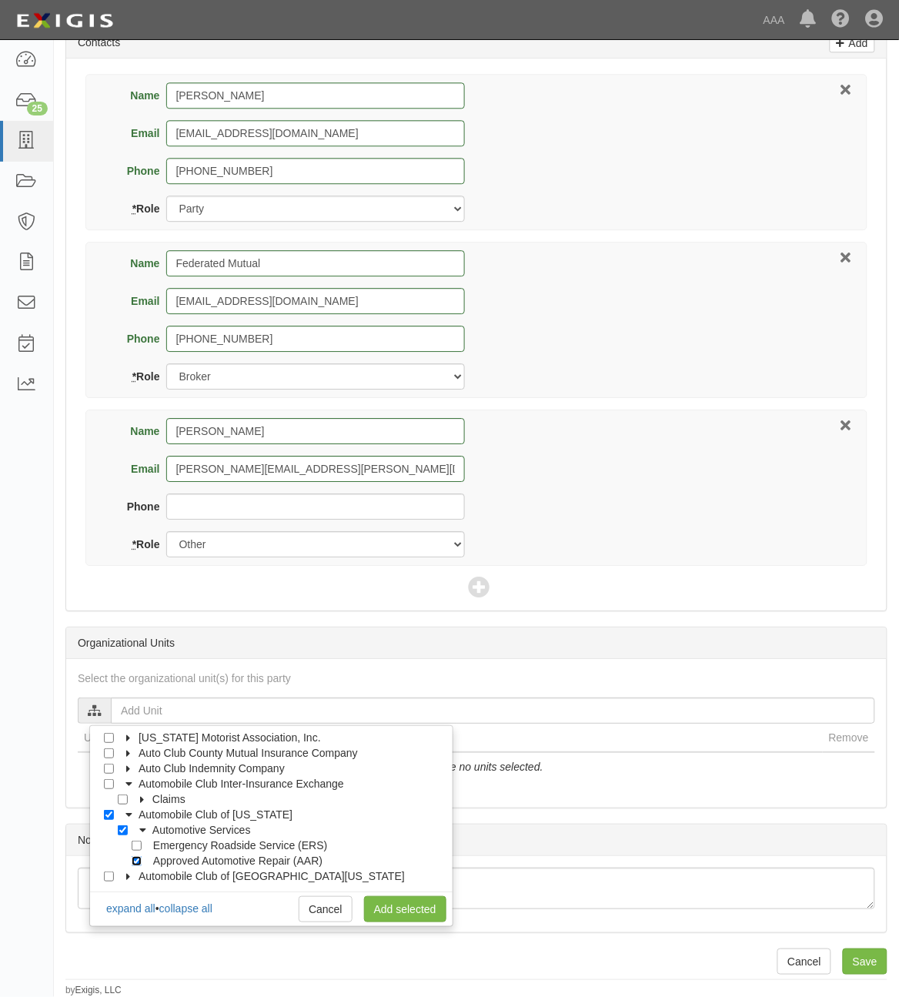
checkbox input "true"
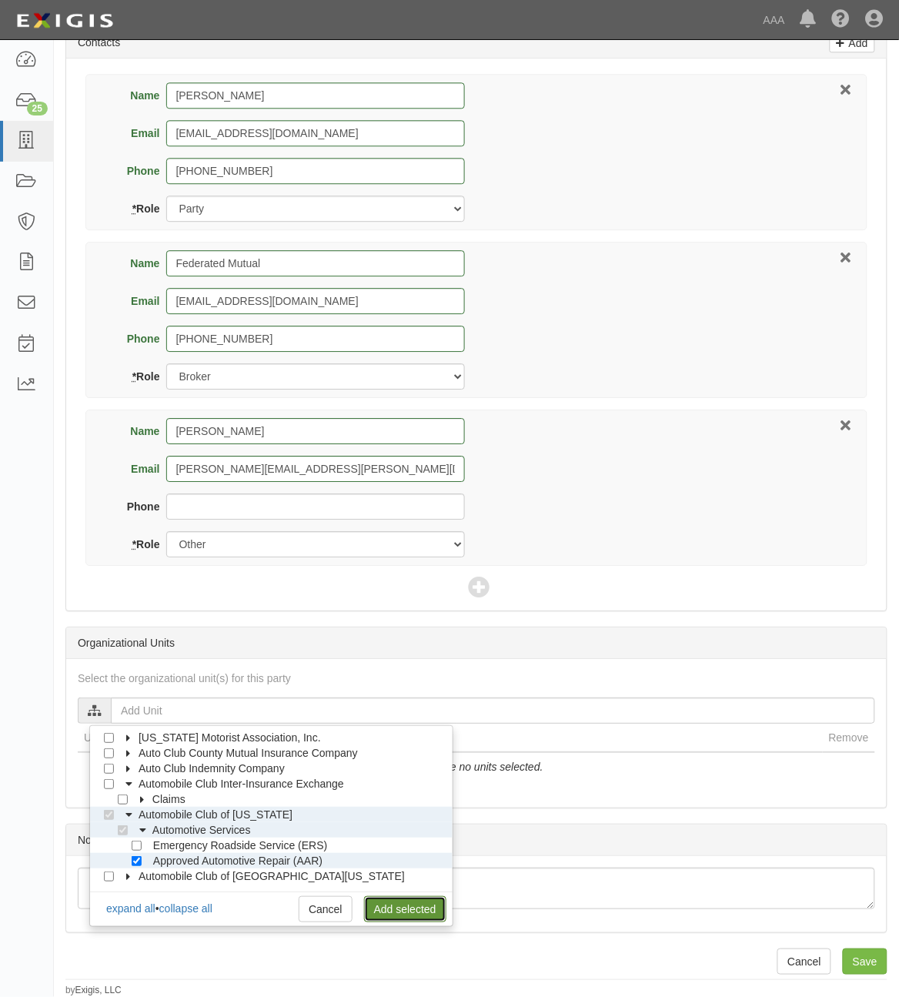
click at [391, 905] on link "Add selected" at bounding box center [405, 909] width 82 height 26
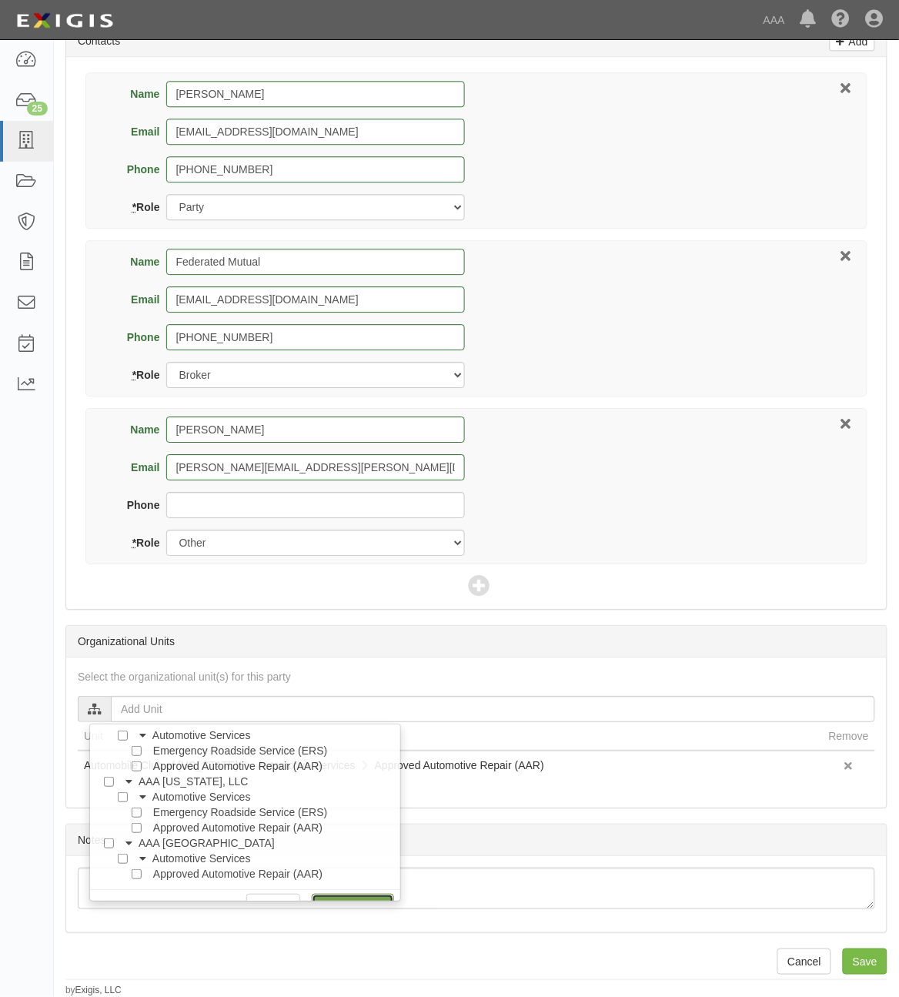
scroll to position [0, 0]
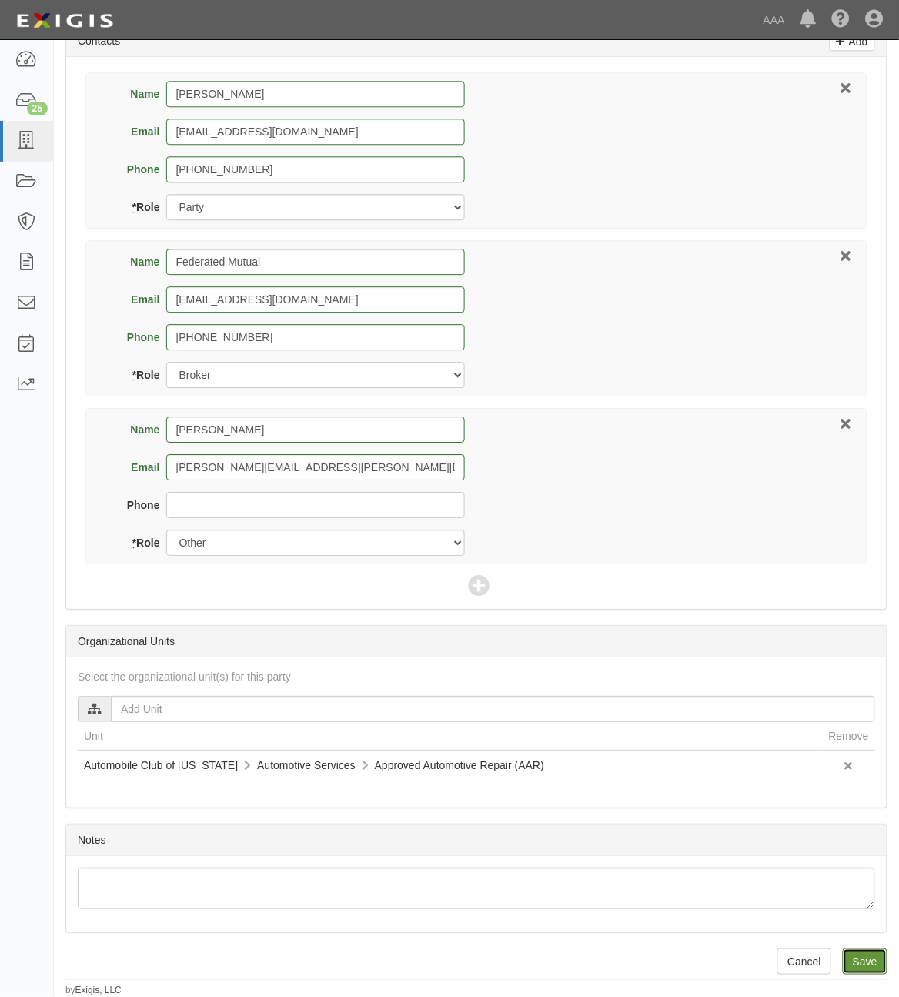
click at [870, 962] on input "Save" at bounding box center [865, 961] width 45 height 26
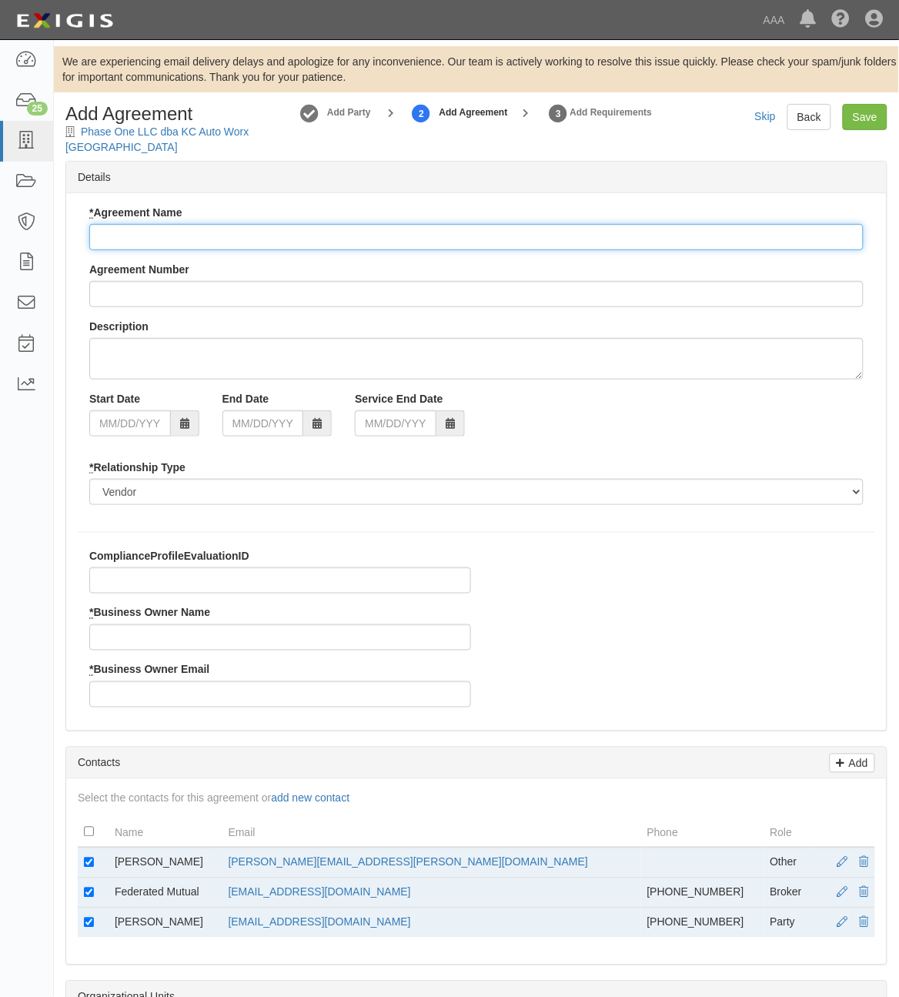
click at [440, 233] on input "* Agreement Name" at bounding box center [476, 237] width 774 height 26
paste input "ACMO AAR"
type input "ACMO AAR"
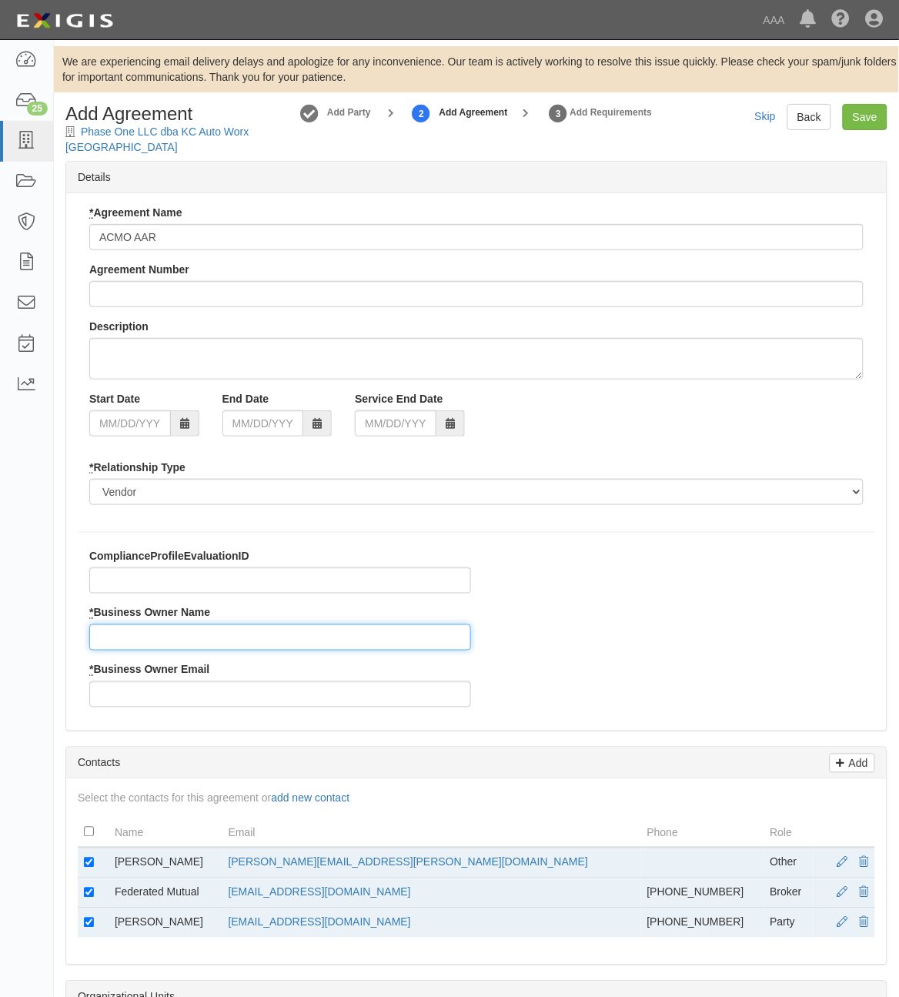
click at [222, 643] on input "* Business Owner Name" at bounding box center [280, 637] width 382 height 26
type input "[PERSON_NAME]"
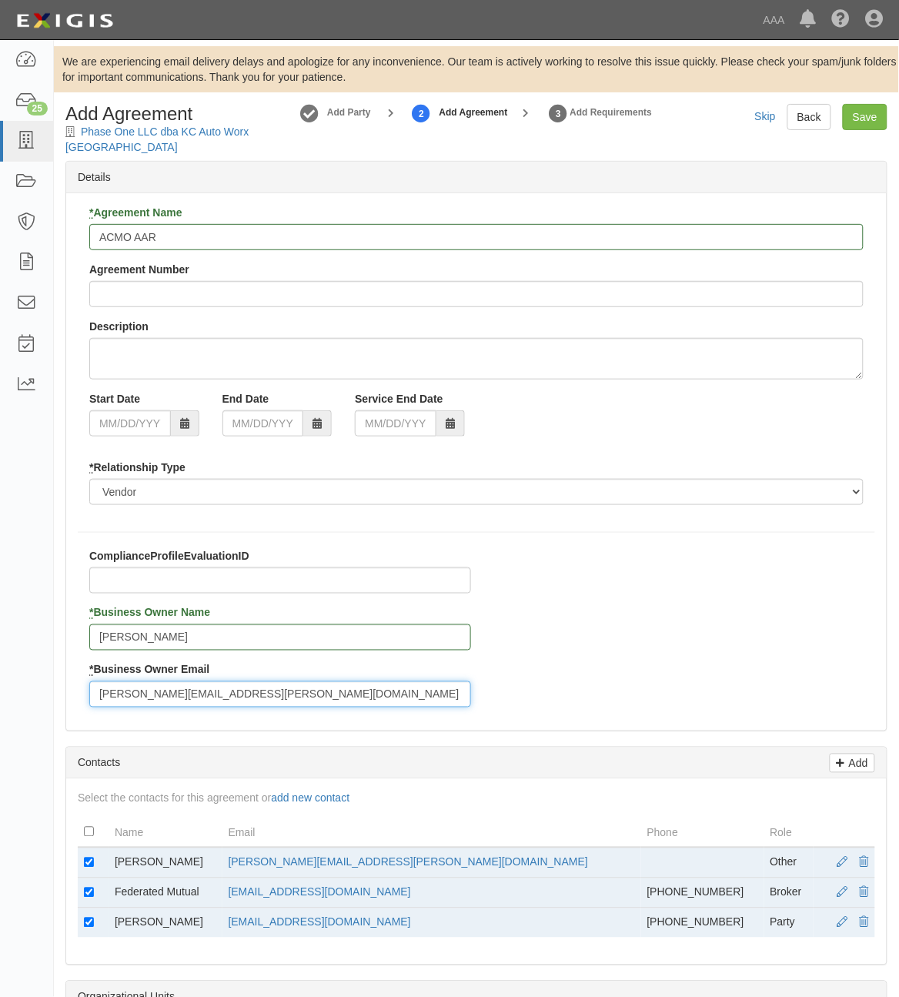
type input "[PERSON_NAME][EMAIL_ADDRESS][PERSON_NAME][DOMAIN_NAME]"
click at [86, 867] on input "checkbox" at bounding box center [89, 862] width 10 height 10
checkbox input "false"
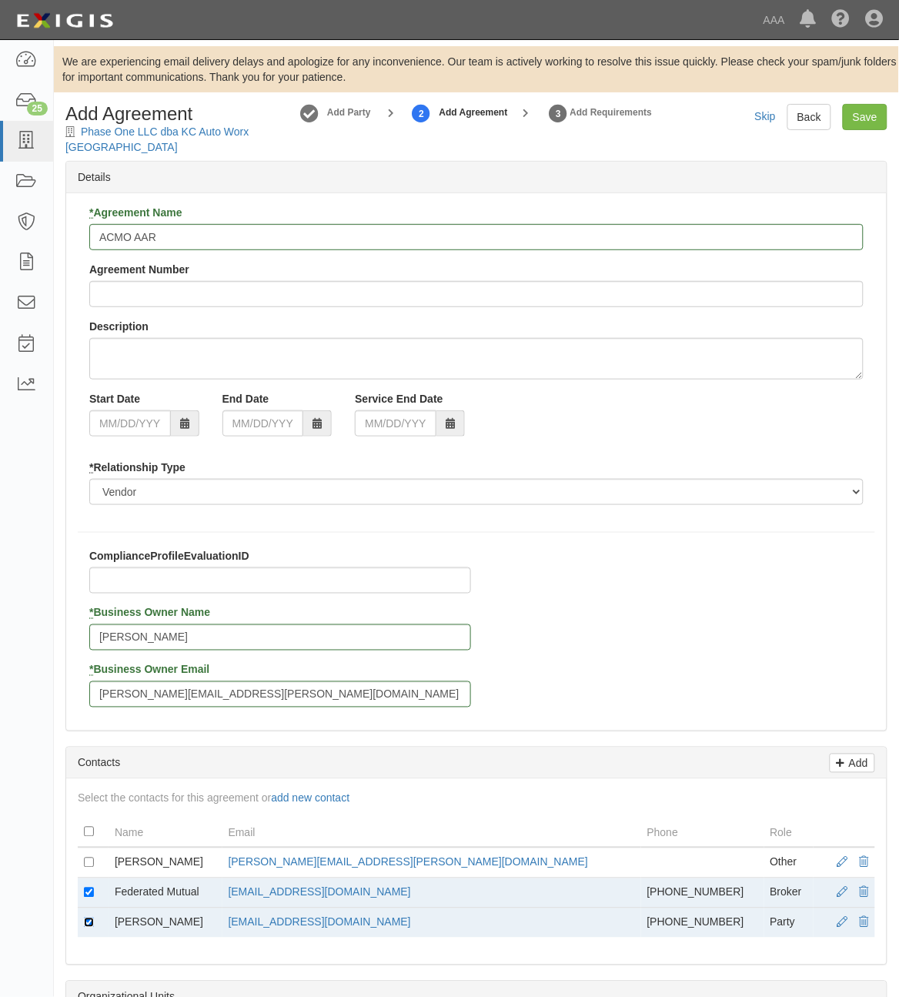
click at [85, 918] on input "checkbox" at bounding box center [89, 922] width 10 height 10
checkbox input "false"
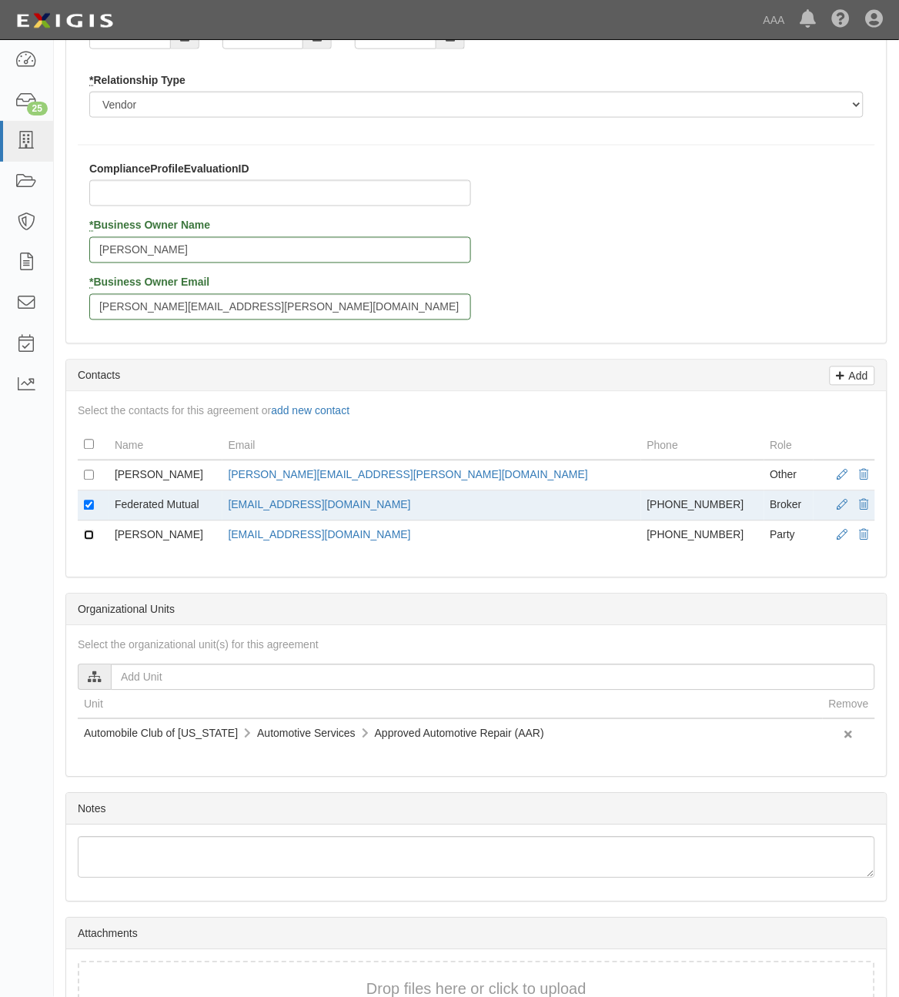
scroll to position [486, 0]
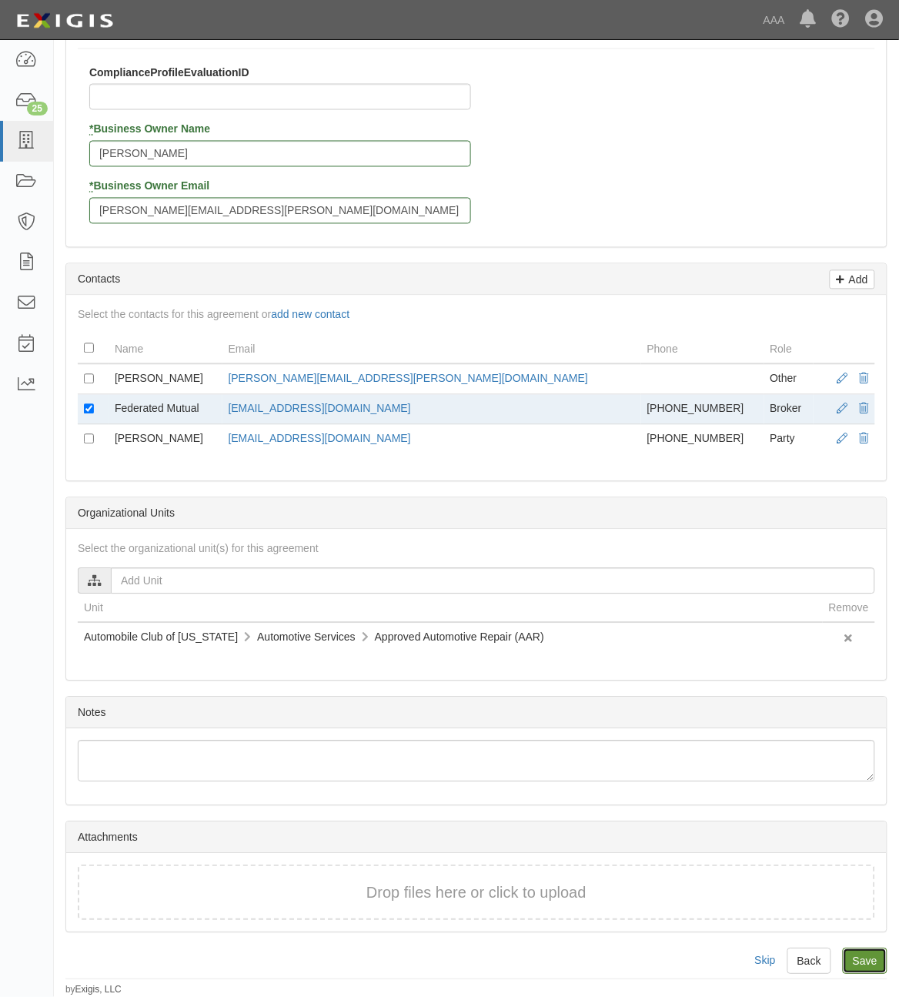
click at [863, 959] on input "Save" at bounding box center [865, 961] width 45 height 26
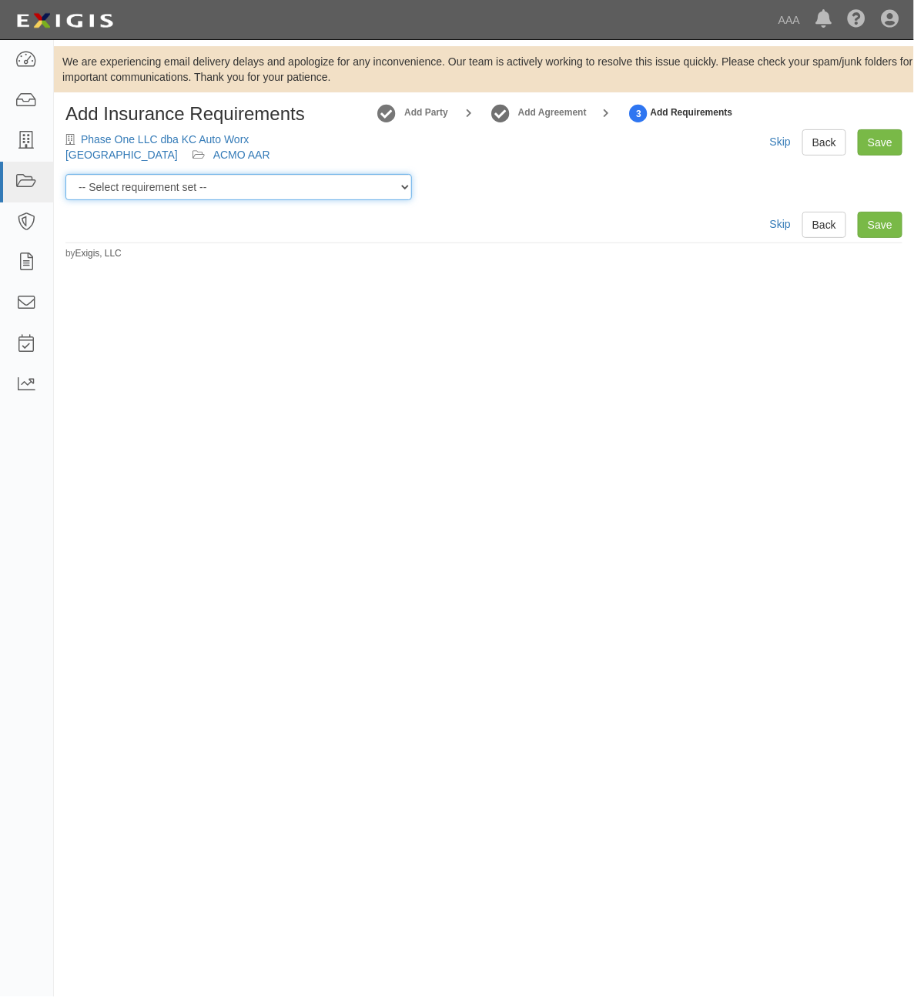
click at [291, 185] on select "-- Select requirement set -- AAA East Central AAR AAA East Central ERS AAA East…" at bounding box center [238, 187] width 346 height 26
select select "16709"
click at [65, 174] on select "-- Select requirement set -- AAA East Central AAR AAA East Central ERS AAA East…" at bounding box center [238, 187] width 346 height 26
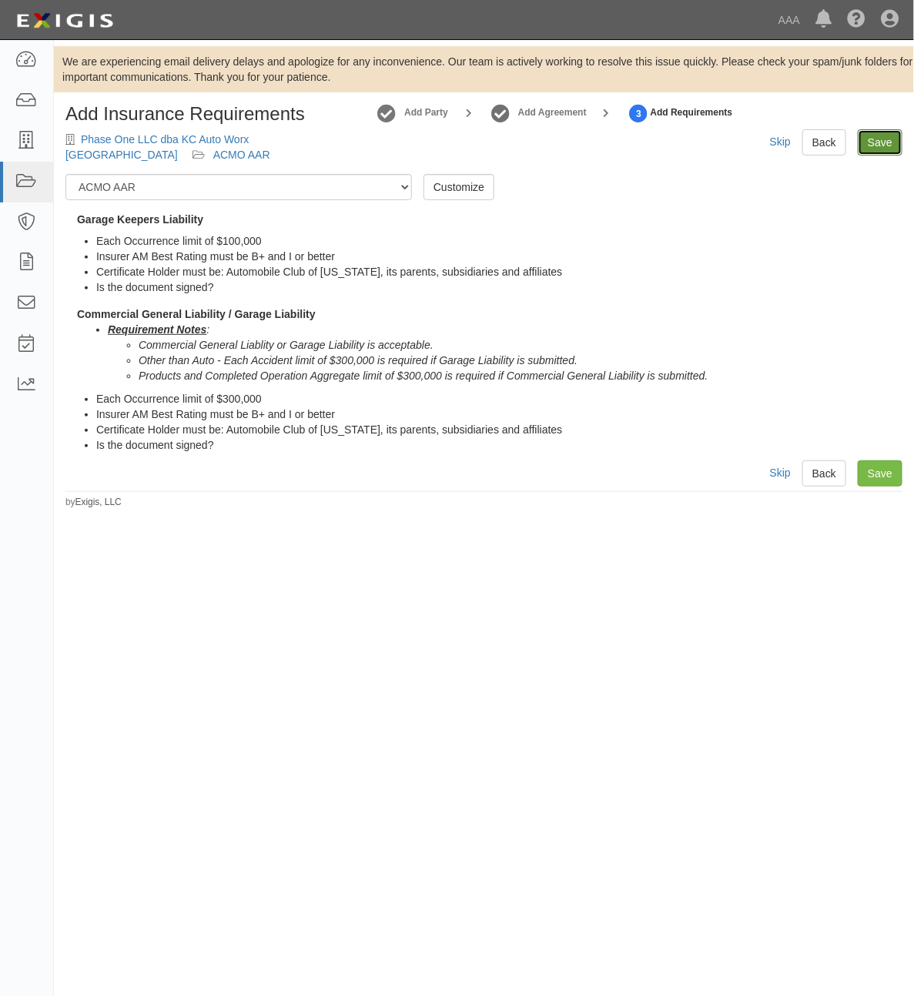
click at [878, 142] on link "Save" at bounding box center [879, 142] width 45 height 26
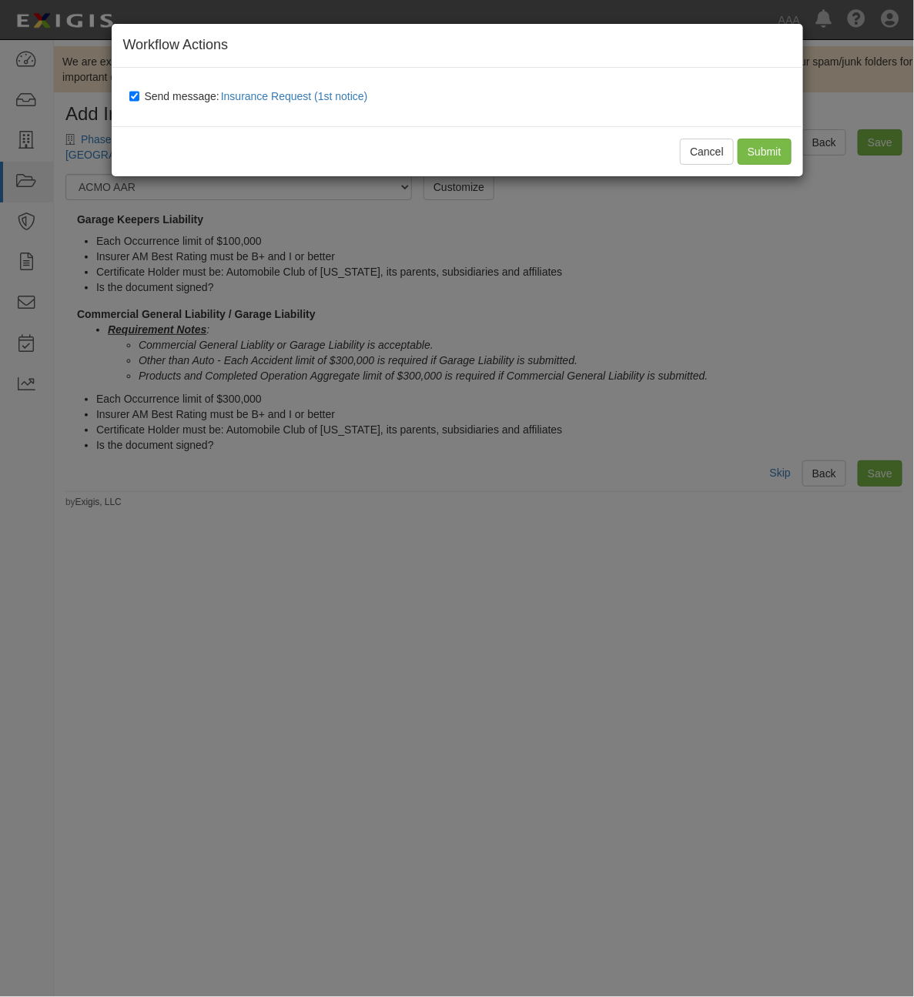
click at [167, 89] on label "Send message: Insurance Request (1st notice)" at bounding box center [251, 97] width 245 height 20
click at [139, 90] on input "Send message: Insurance Request (1st notice)" at bounding box center [134, 96] width 10 height 12
checkbox input "false"
click at [774, 152] on input "Submit" at bounding box center [764, 152] width 54 height 26
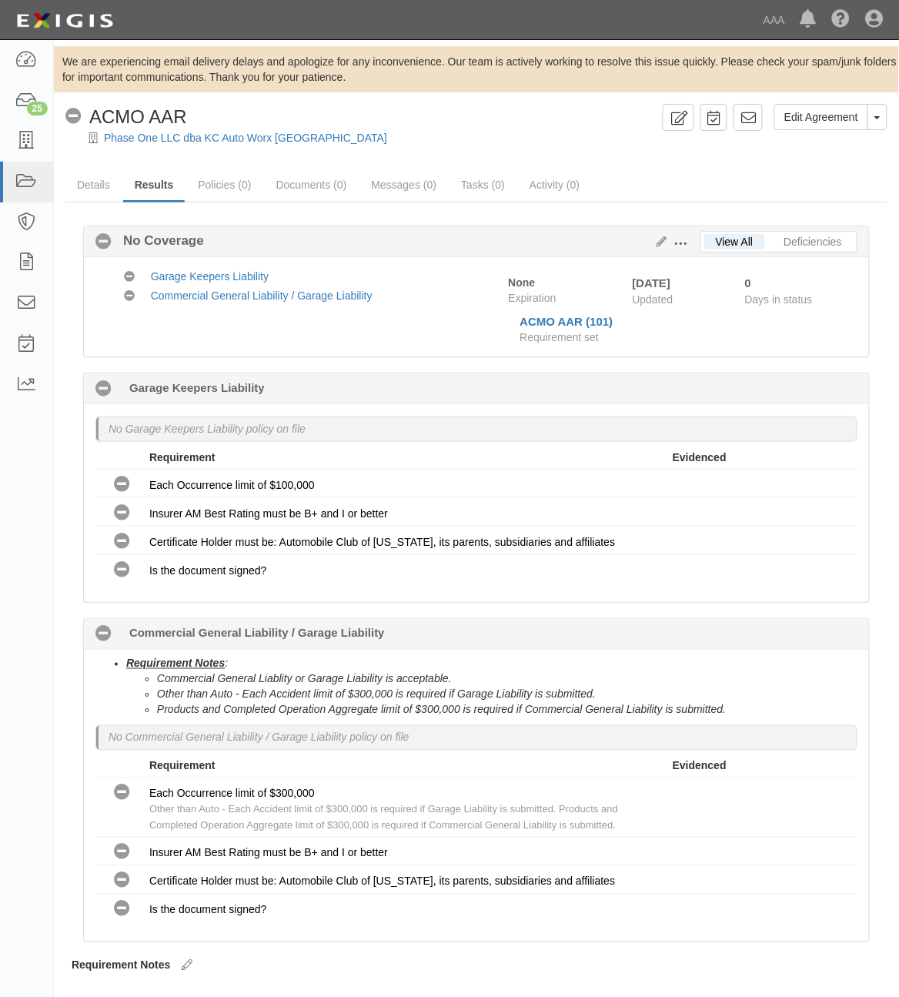
click at [262, 145] on div "Phase One LLC dba KC Auto Worx [GEOGRAPHIC_DATA]" at bounding box center [488, 137] width 822 height 15
click at [266, 142] on link "Phase One LLC dba KC Auto Worx [GEOGRAPHIC_DATA]" at bounding box center [245, 138] width 283 height 12
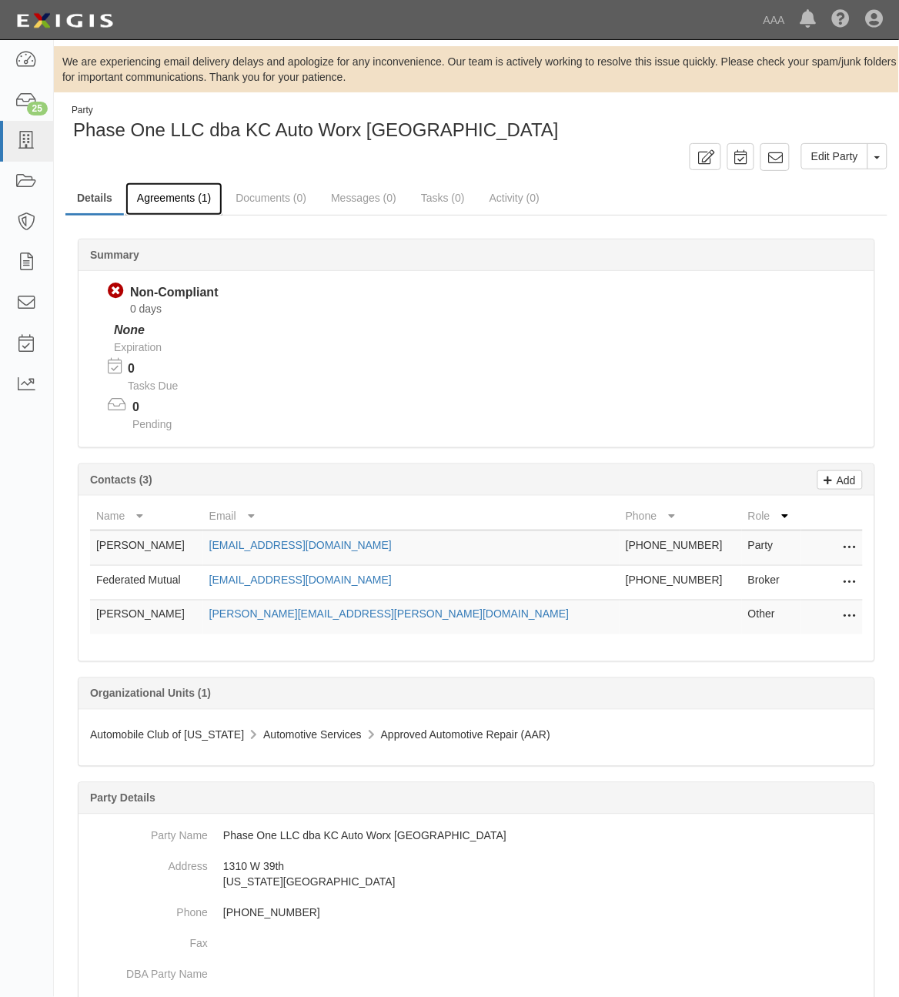
click at [189, 206] on link "Agreements (1)" at bounding box center [173, 198] width 97 height 33
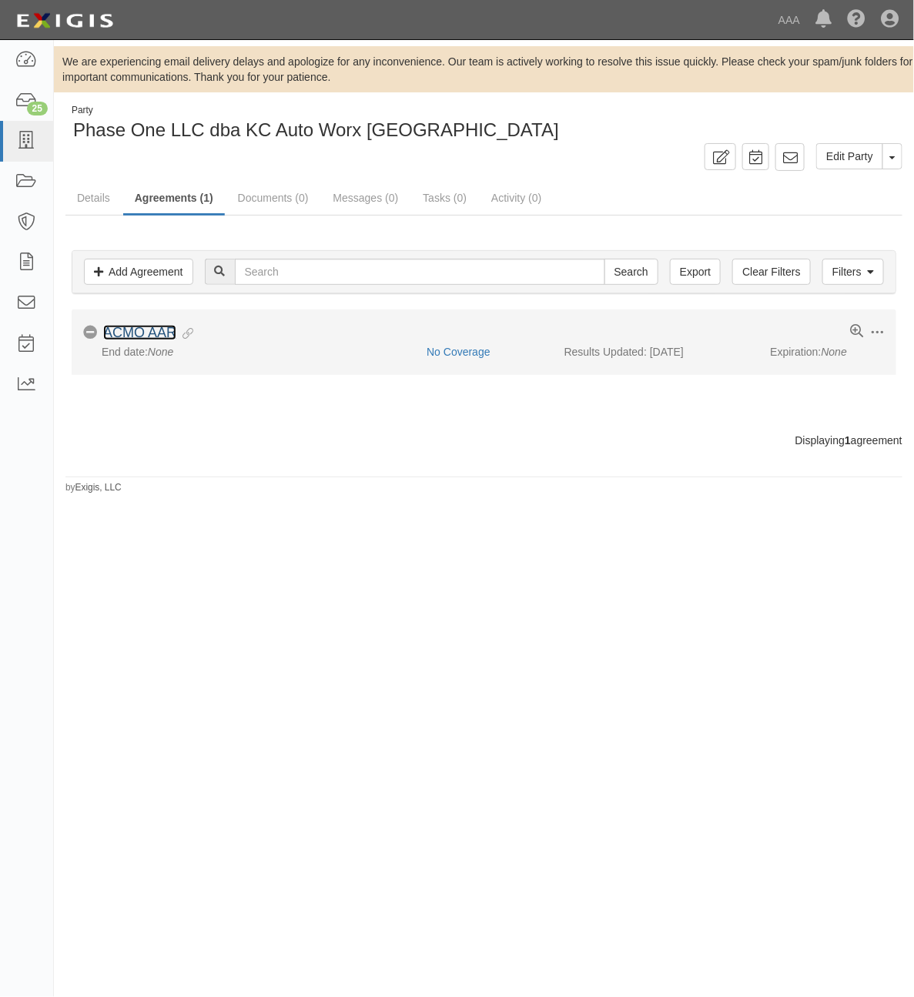
click at [140, 339] on link "ACMO AAR" at bounding box center [139, 332] width 73 height 15
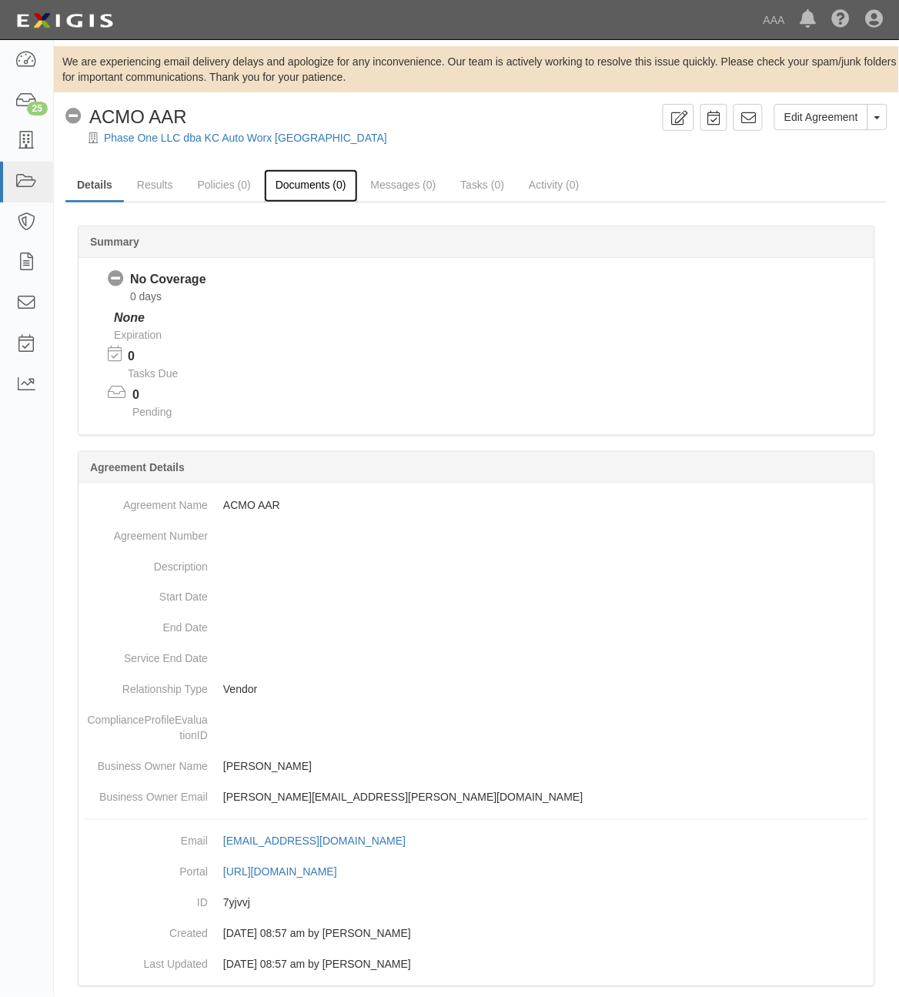
click at [309, 198] on link "Documents (0)" at bounding box center [311, 185] width 94 height 33
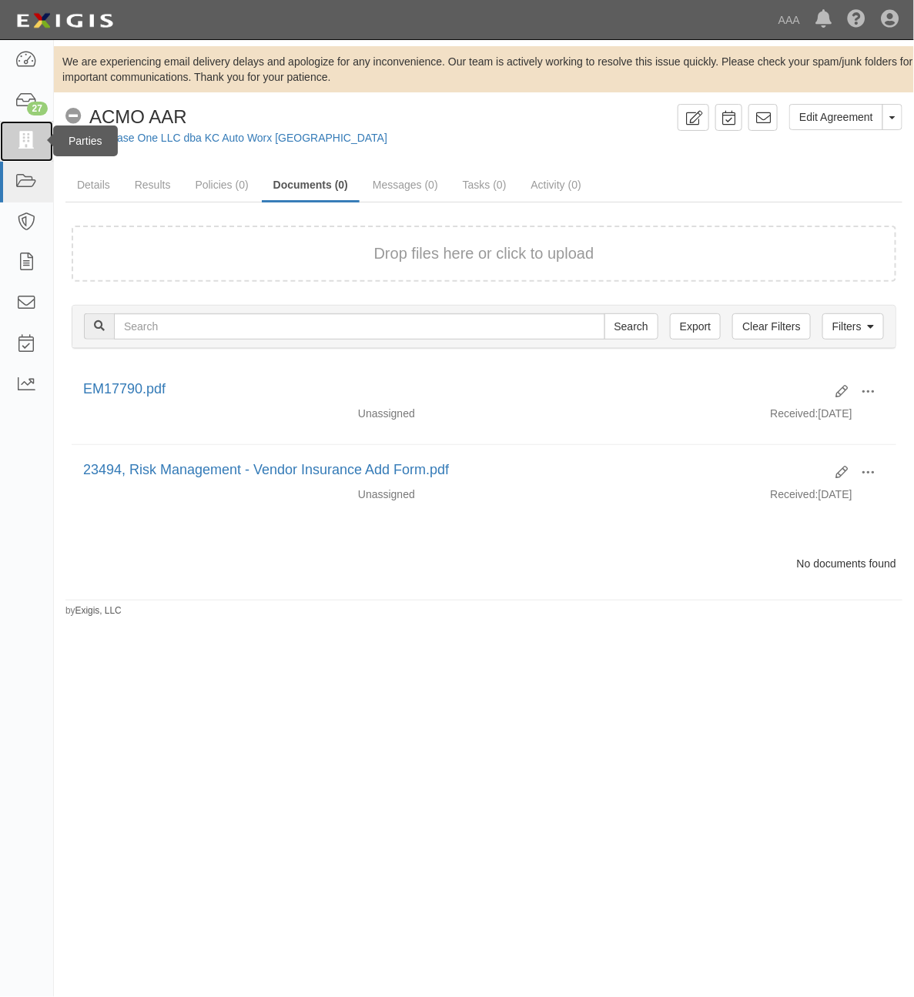
click at [32, 151] on link at bounding box center [26, 141] width 53 height 41
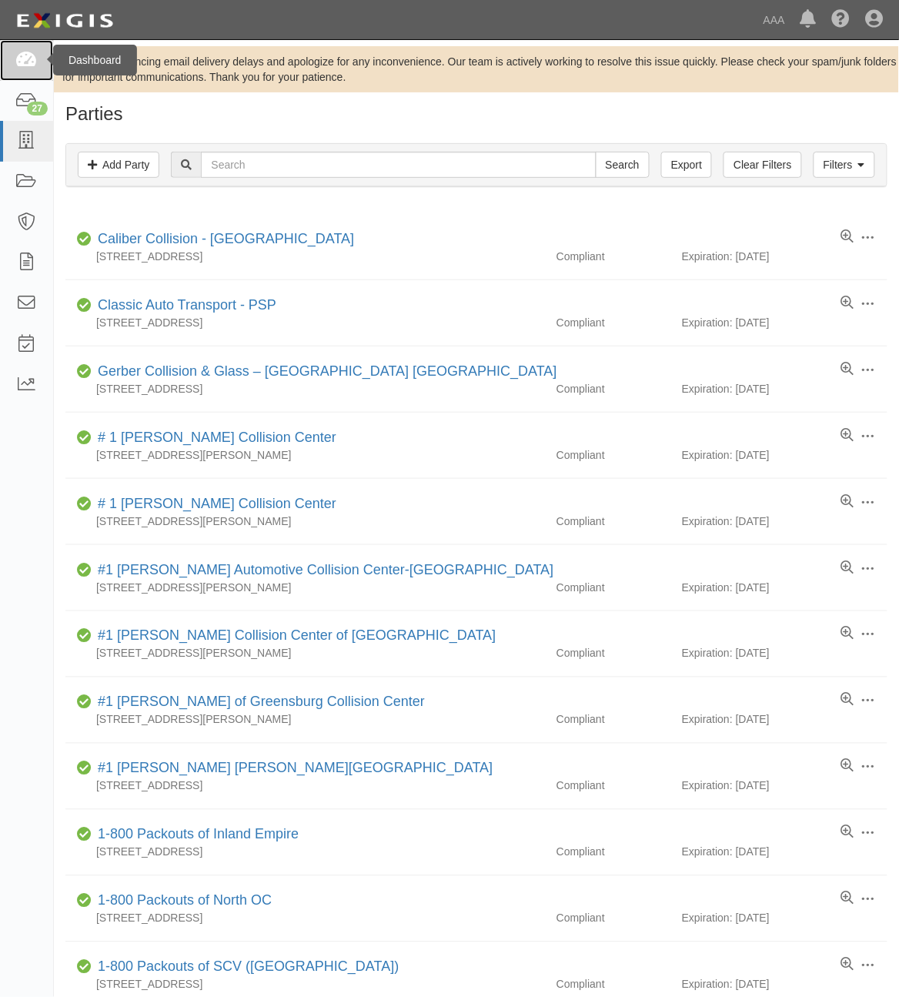
click at [23, 69] on icon at bounding box center [26, 61] width 22 height 18
